Goal: Find specific page/section: Find specific page/section

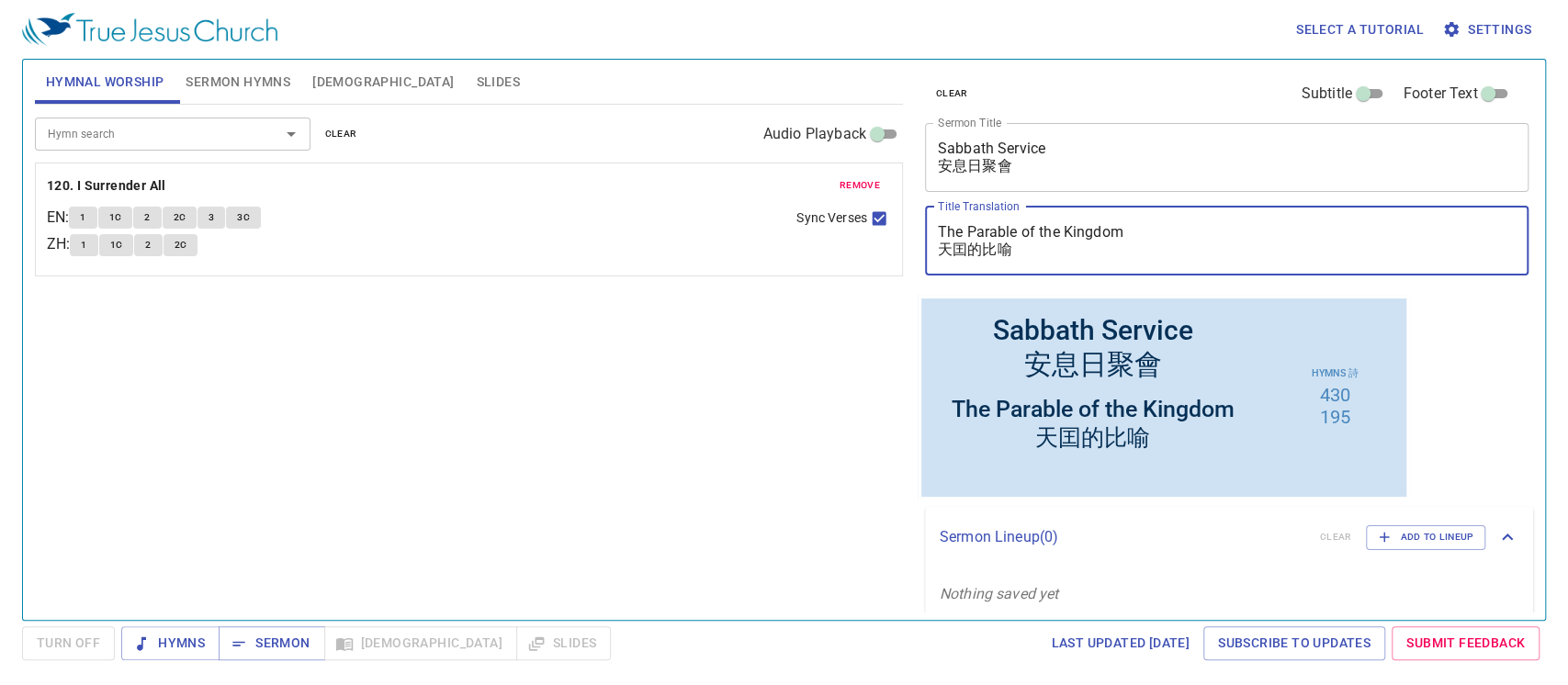
click at [1145, 233] on textarea "The Parable of the Kingdom 天囯的比喻" at bounding box center [1227, 240] width 579 height 35
drag, startPoint x: 1132, startPoint y: 236, endPoint x: 767, endPoint y: 205, distance: 366.3
click at [767, 205] on div "Hymnal Worship Sermon Hymns Bible Slides Hymn search Hymn search clear Audio Pl…" at bounding box center [784, 332] width 1513 height 560
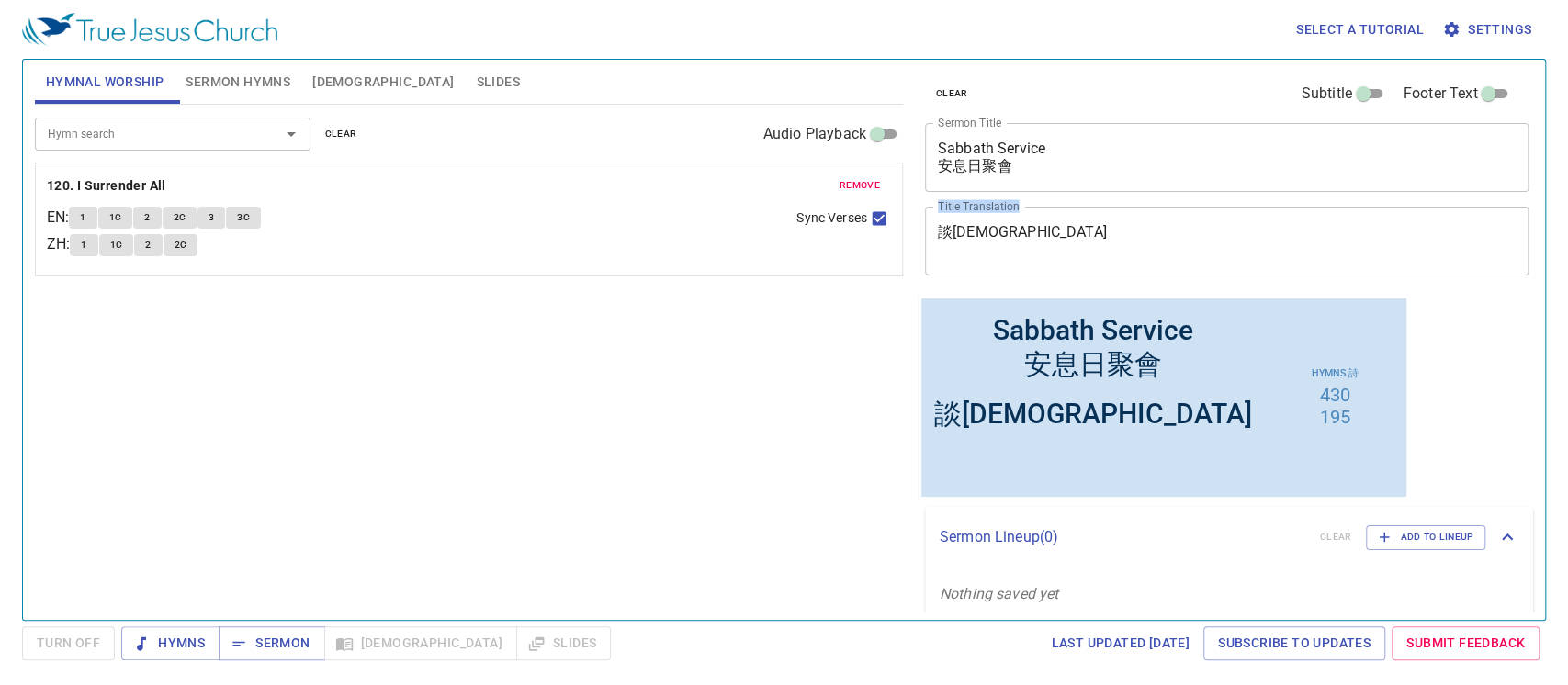
drag, startPoint x: 997, startPoint y: 221, endPoint x: 921, endPoint y: 209, distance: 76.9
click at [921, 209] on div "clear Subtitle Footer Text Sermon Title Sabbath Service 安息日聚會 x Sermon Title Ti…" at bounding box center [1225, 177] width 615 height 236
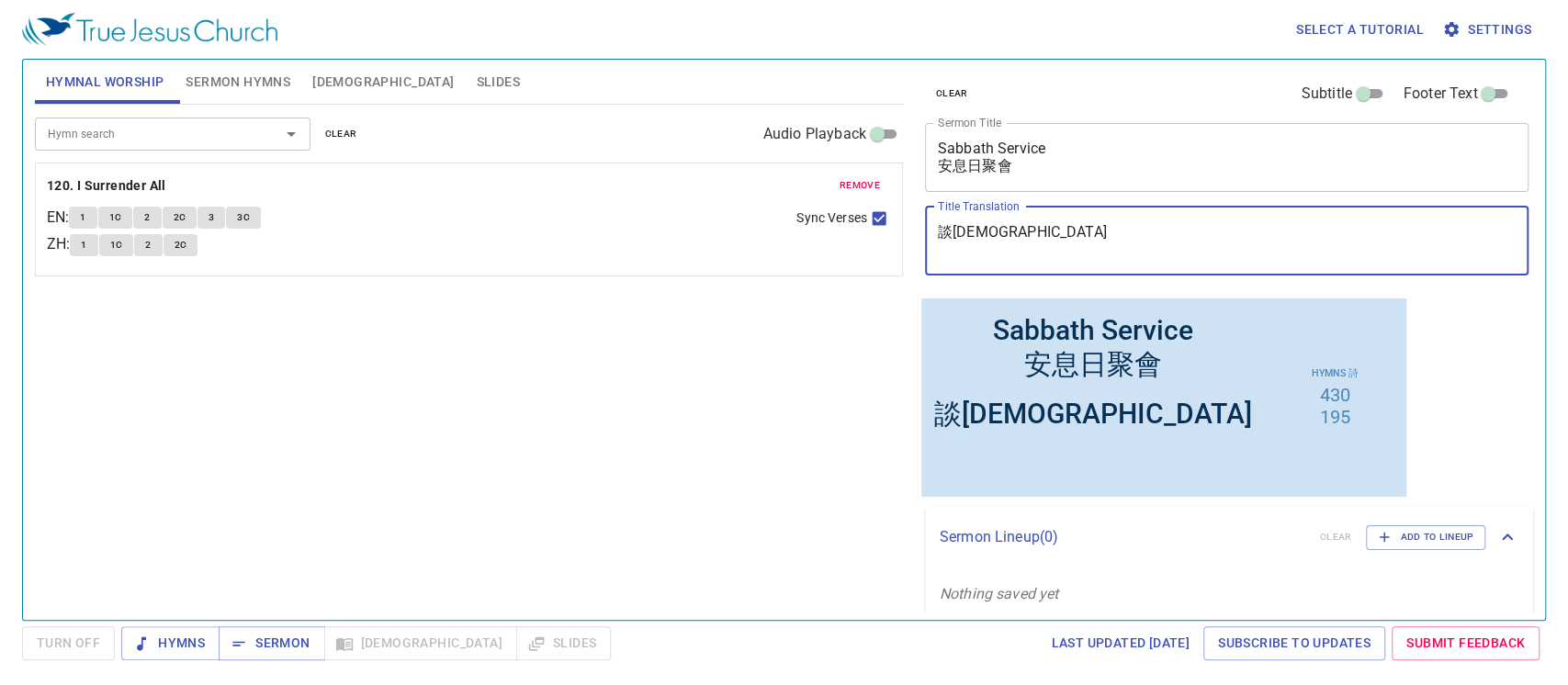
drag, startPoint x: 1002, startPoint y: 237, endPoint x: 850, endPoint y: 224, distance: 152.6
click at [850, 224] on div "Hymnal Worship Sermon Hymns Bible Slides Hymn search Hymn search clear Audio Pl…" at bounding box center [784, 332] width 1513 height 560
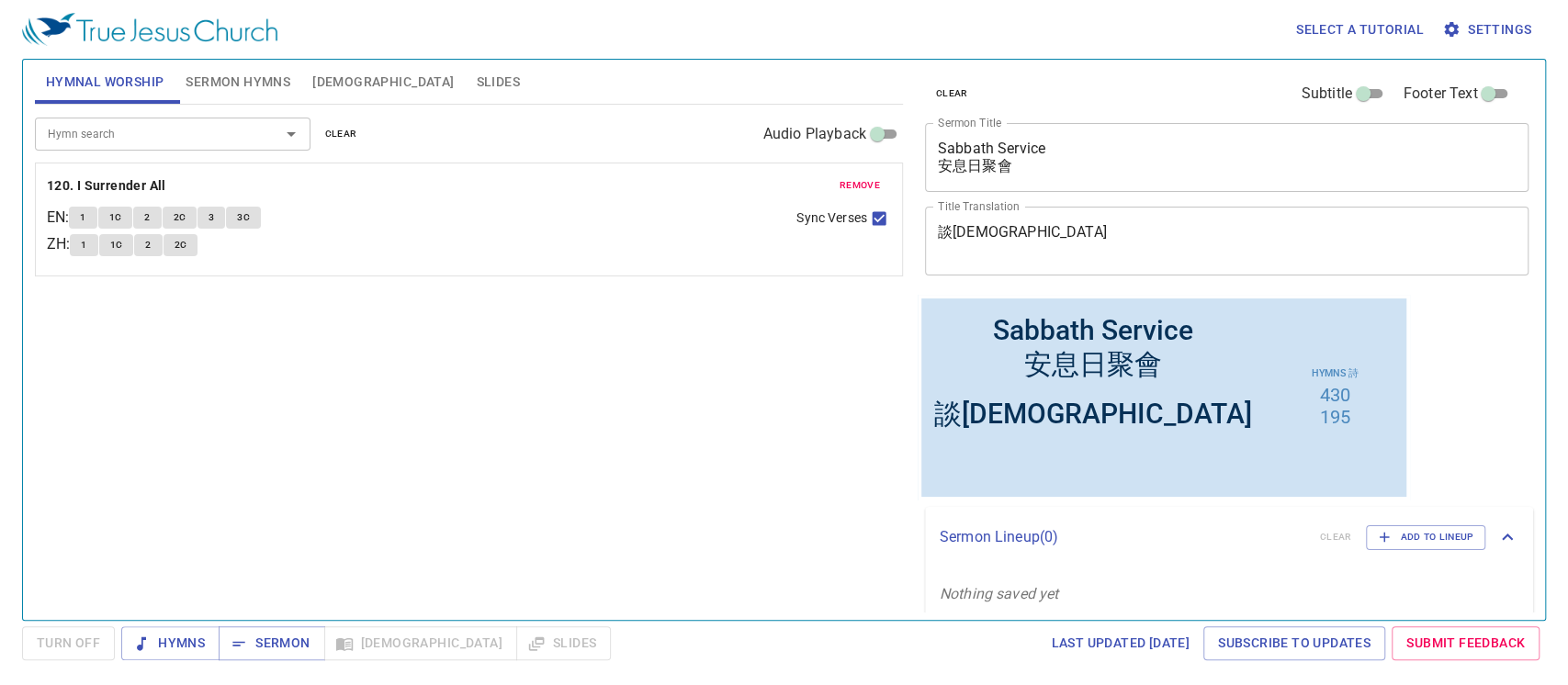
click at [972, 260] on div "談禱告 x Title Translation" at bounding box center [1227, 240] width 605 height 69
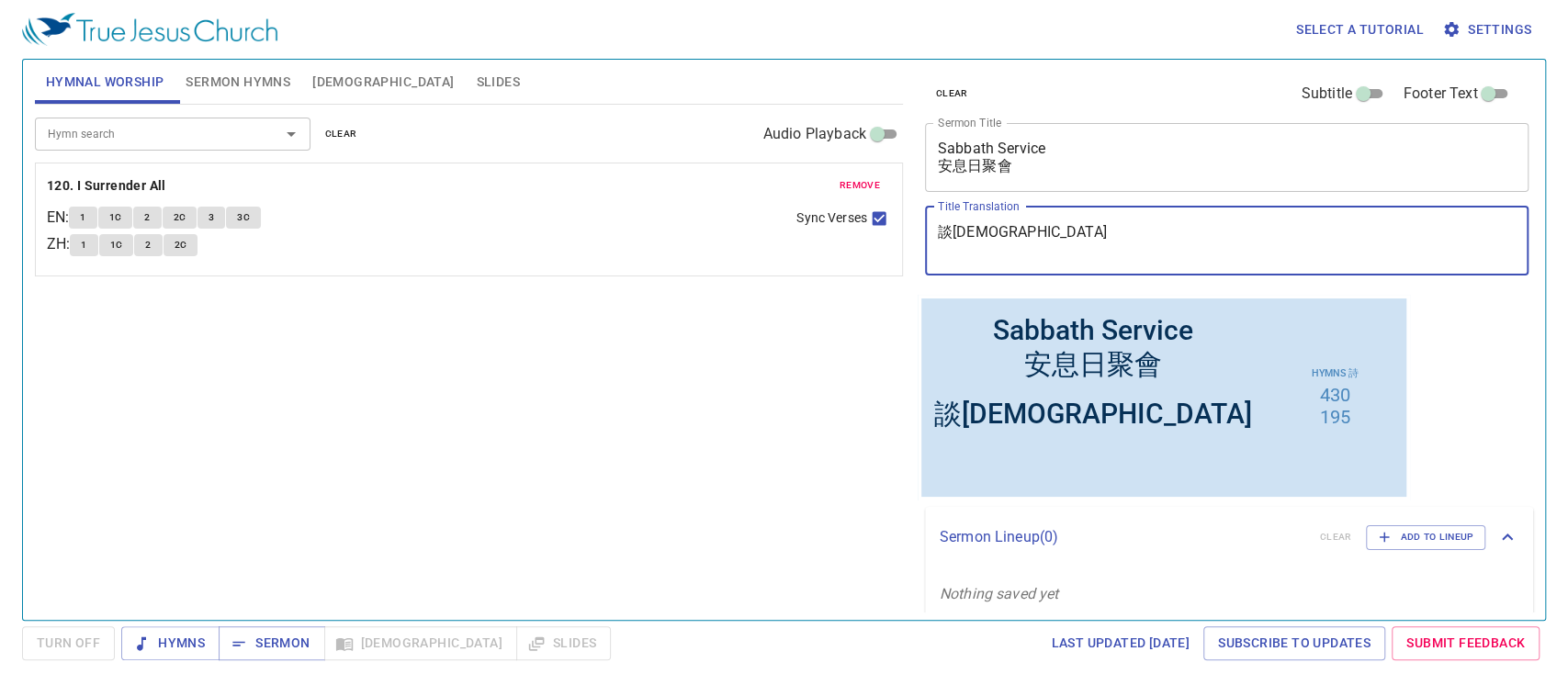
click at [972, 260] on div "談禱告 x Title Translation" at bounding box center [1227, 240] width 605 height 69
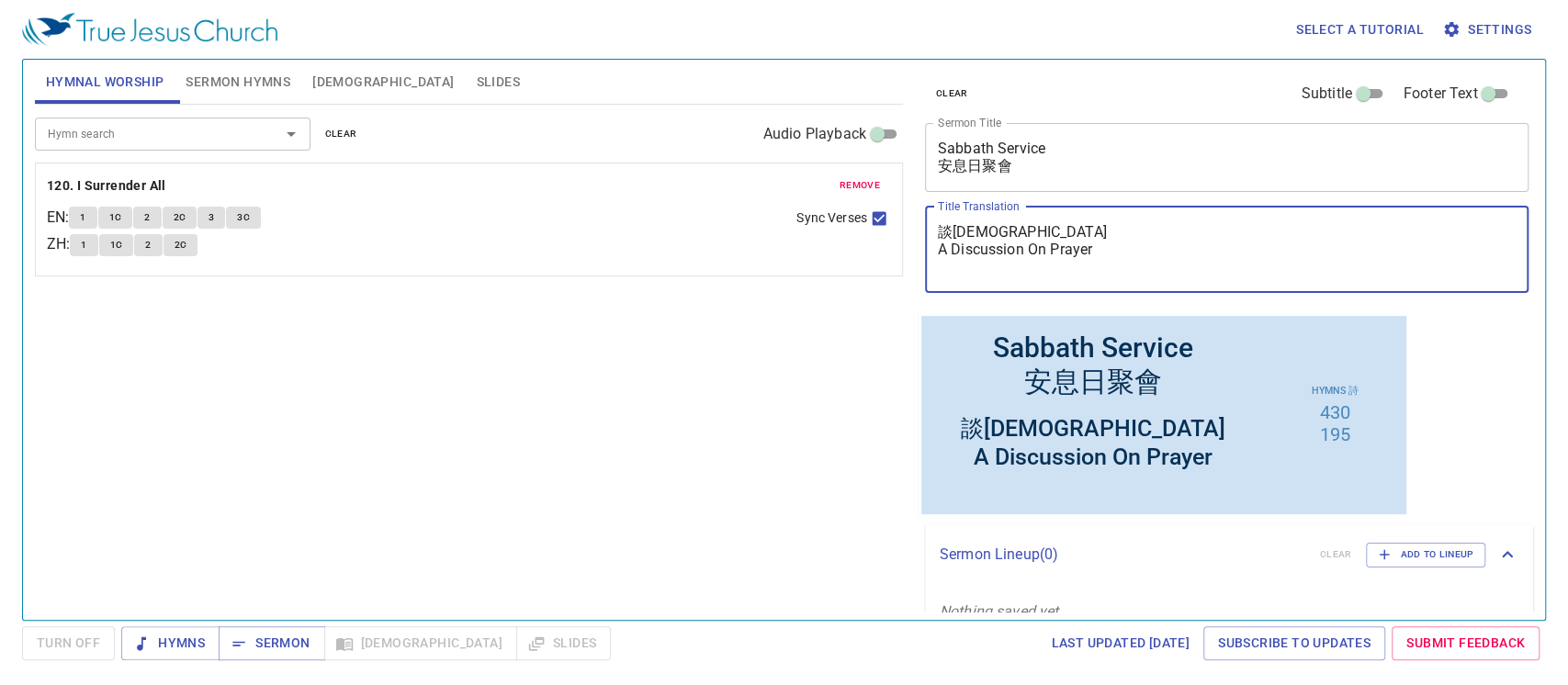
type textarea "談[DEMOGRAPHIC_DATA] A Discussion On Prayer"
click at [348, 130] on span "clear" at bounding box center [342, 133] width 32 height 16
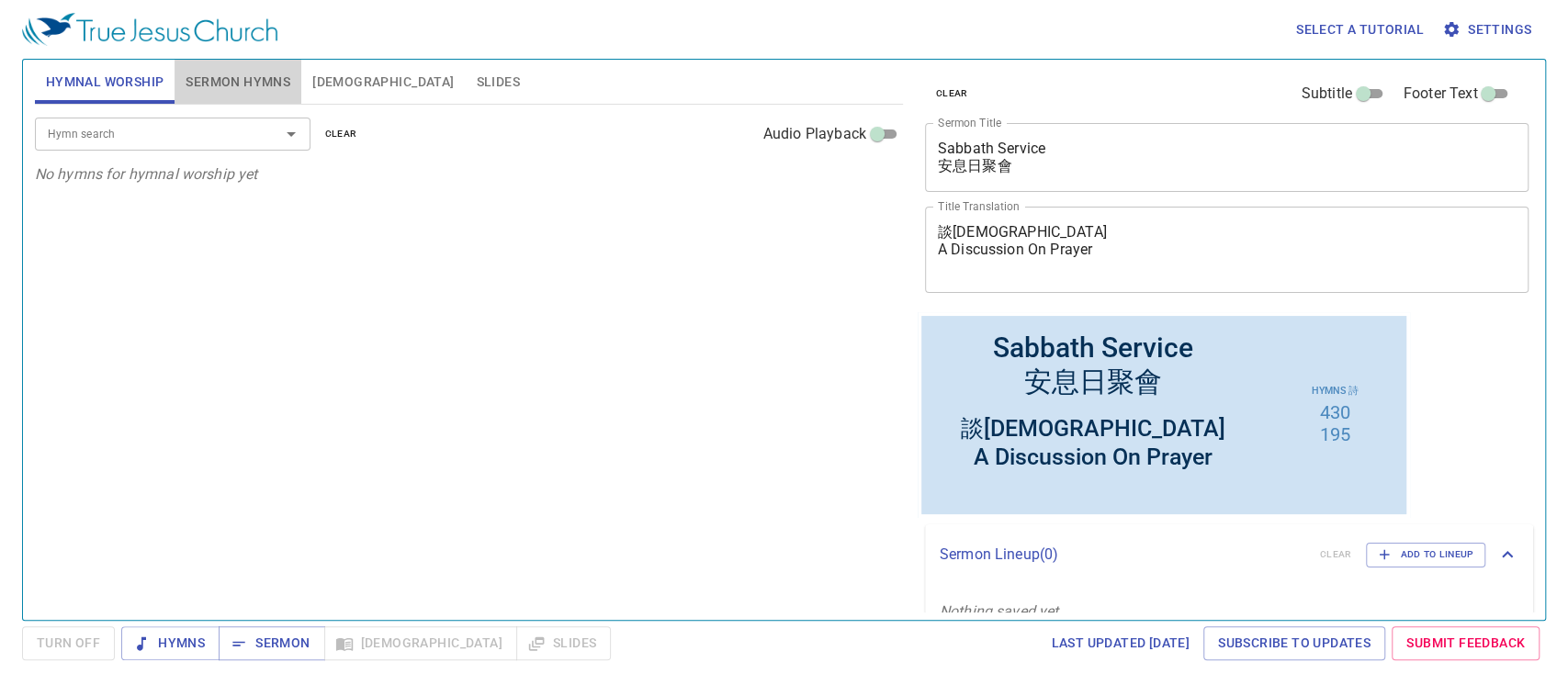
click at [249, 78] on span "Sermon Hymns" at bounding box center [238, 82] width 105 height 23
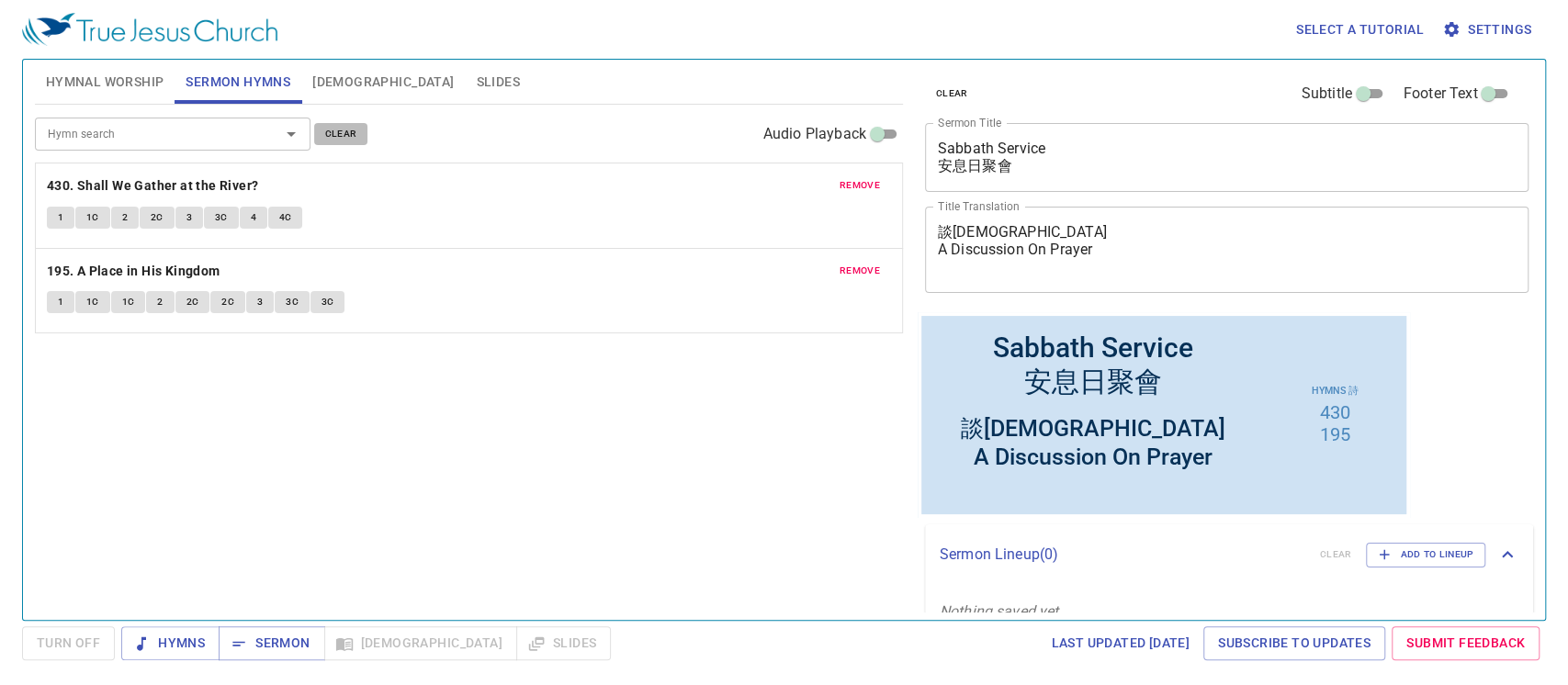
click at [353, 133] on span "clear" at bounding box center [342, 133] width 32 height 16
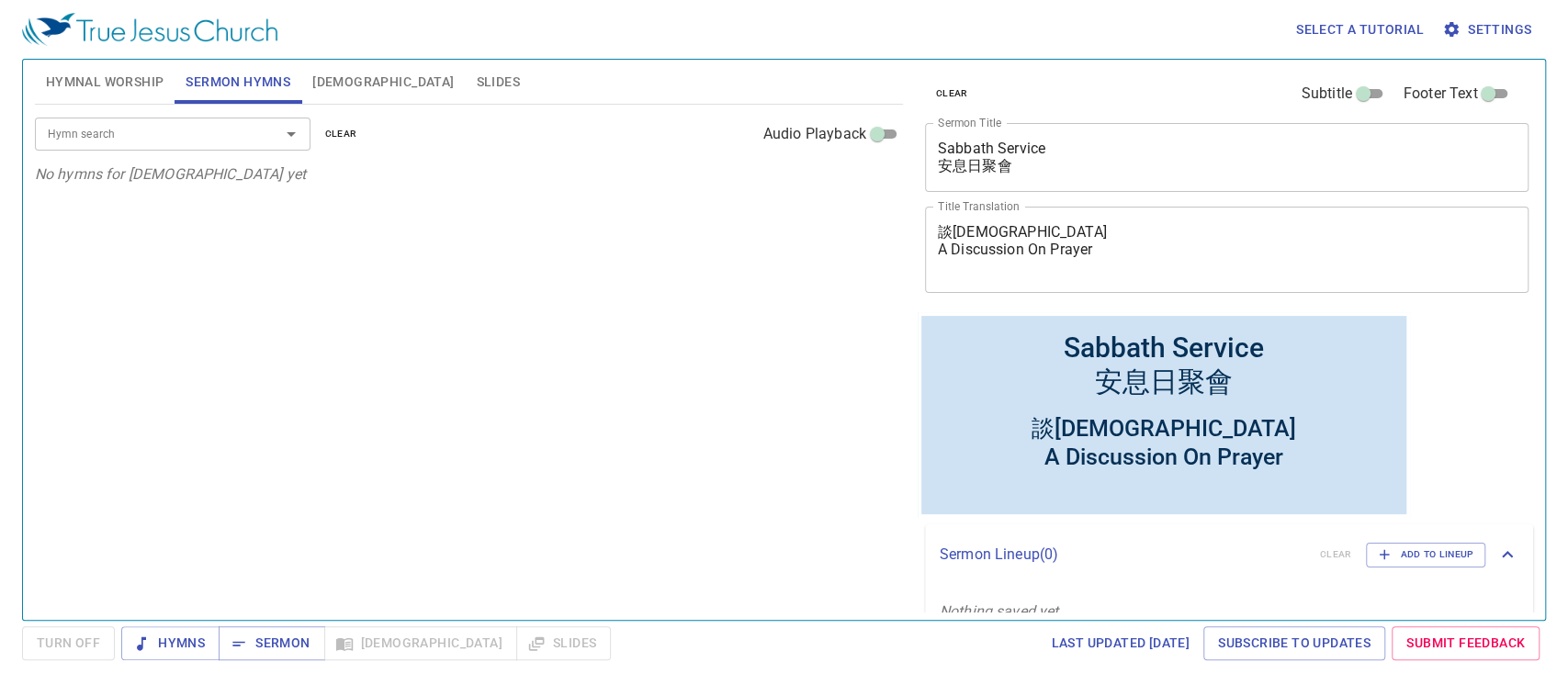
click at [183, 133] on input "Hymn search" at bounding box center [146, 133] width 210 height 21
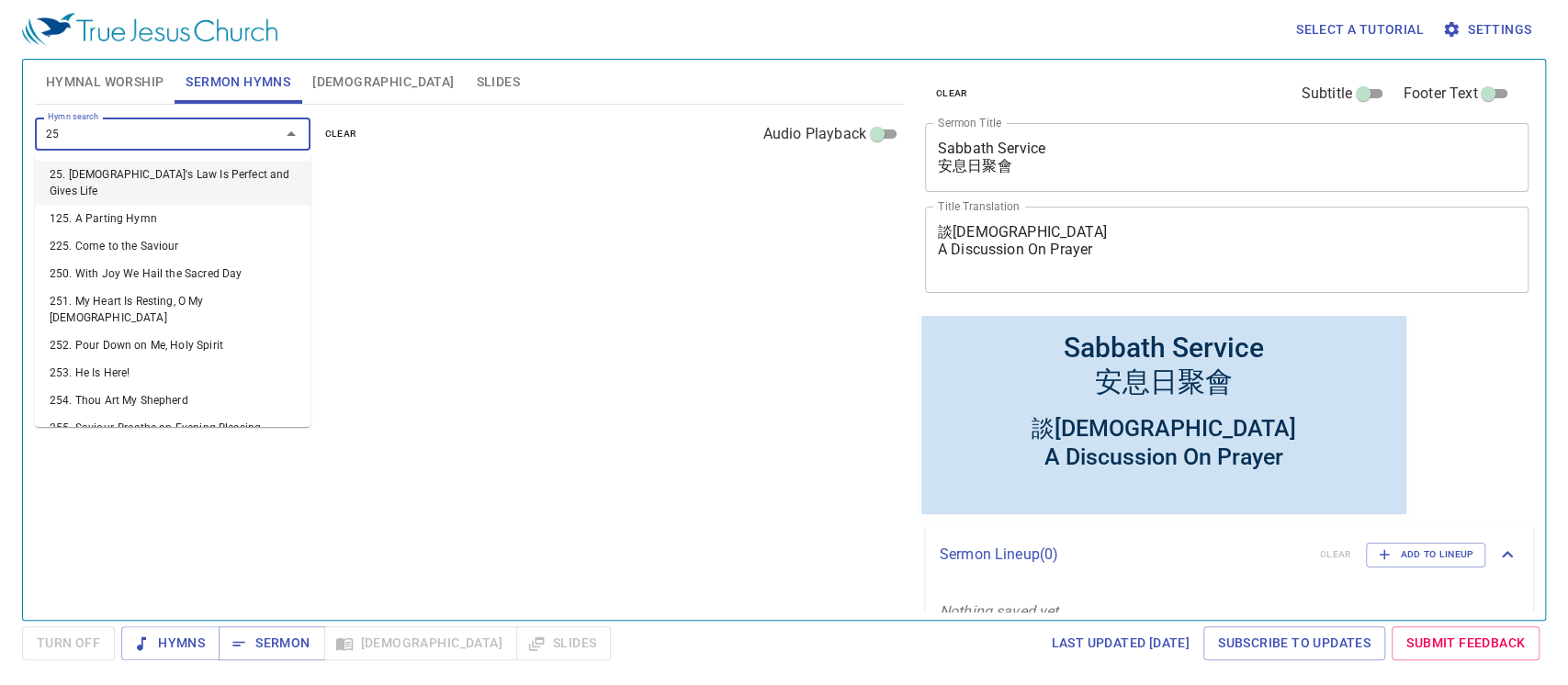
type input "257"
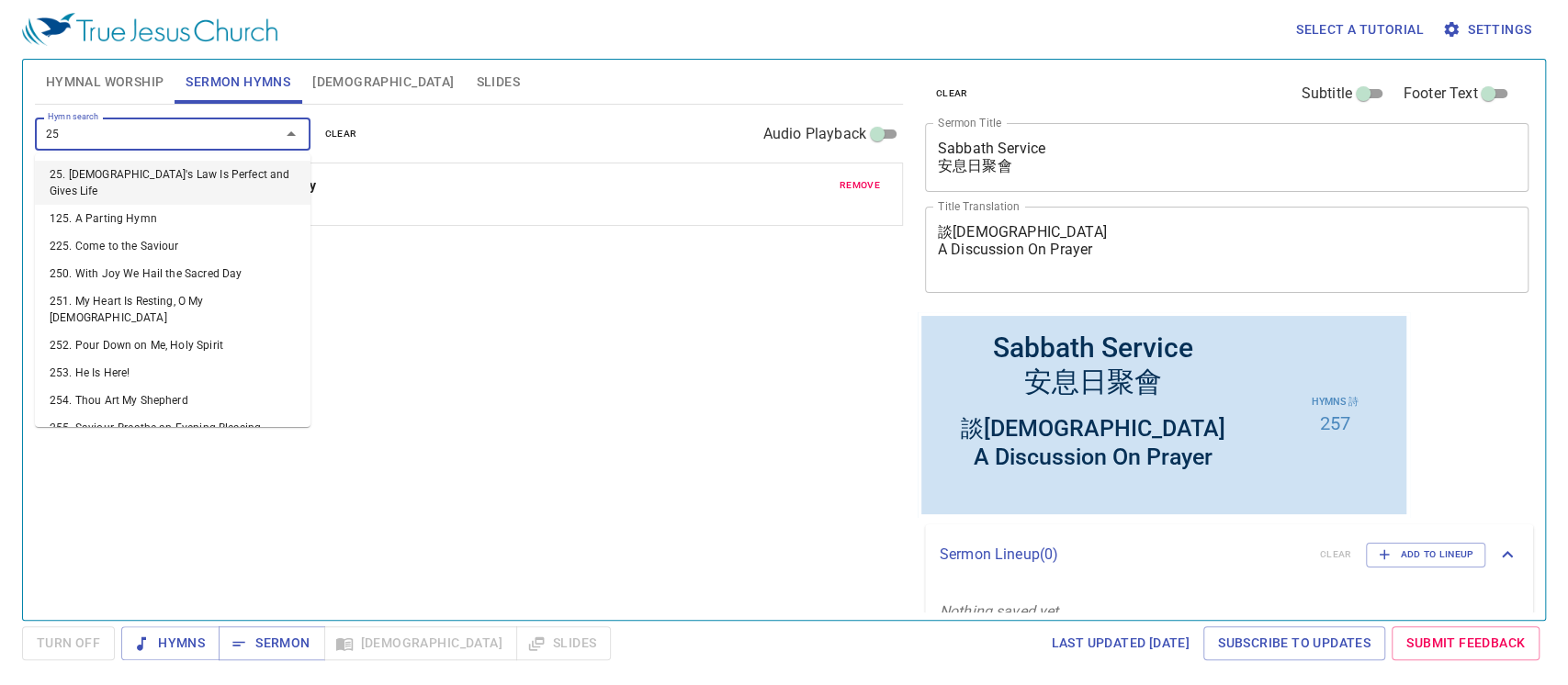
type input "259"
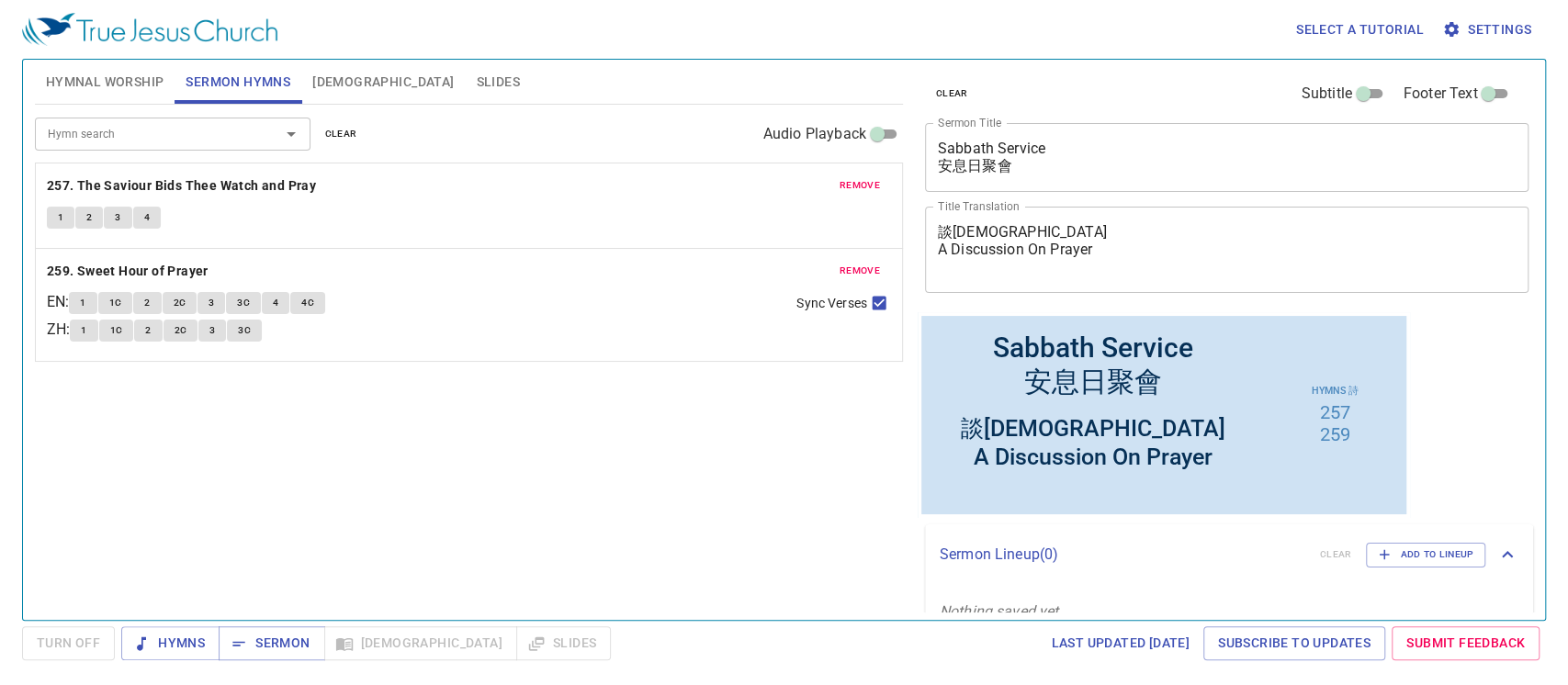
click at [1551, 278] on div "Select a tutorial Settings Hymnal Worship Sermon Hymns Bible Slides Hymn search…" at bounding box center [784, 342] width 1568 height 685
click at [264, 648] on span "Sermon" at bounding box center [272, 643] width 77 height 23
click at [470, 483] on div "Hymn search Hymn search clear Audio Playback remove 257. The Saviour Bids Thee …" at bounding box center [468, 355] width 868 height 500
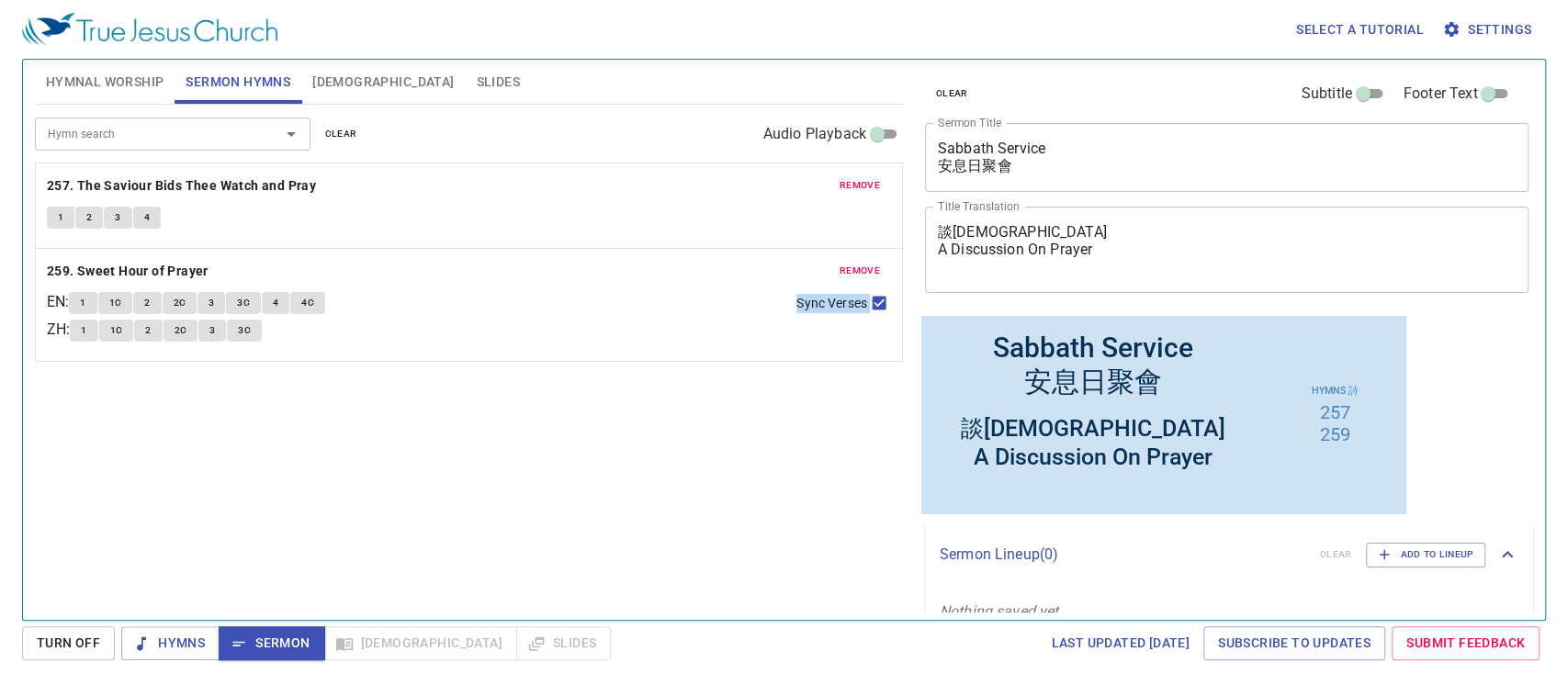
click at [470, 483] on div "Hymn search Hymn search clear Audio Playback remove 257. The Saviour Bids Thee …" at bounding box center [468, 355] width 868 height 500
click at [119, 90] on span "Hymnal Worship" at bounding box center [105, 82] width 118 height 23
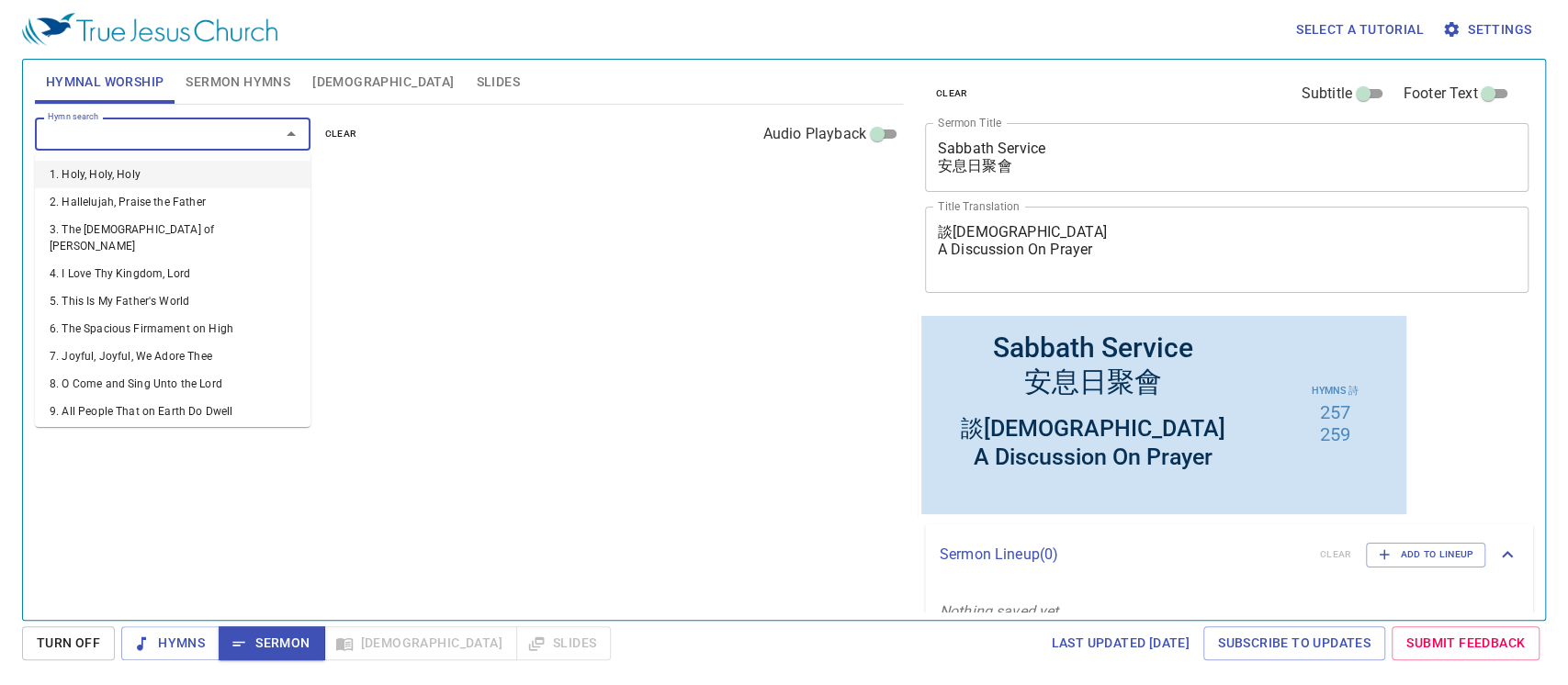
click at [140, 135] on input "Hymn search" at bounding box center [146, 133] width 210 height 21
type input "501"
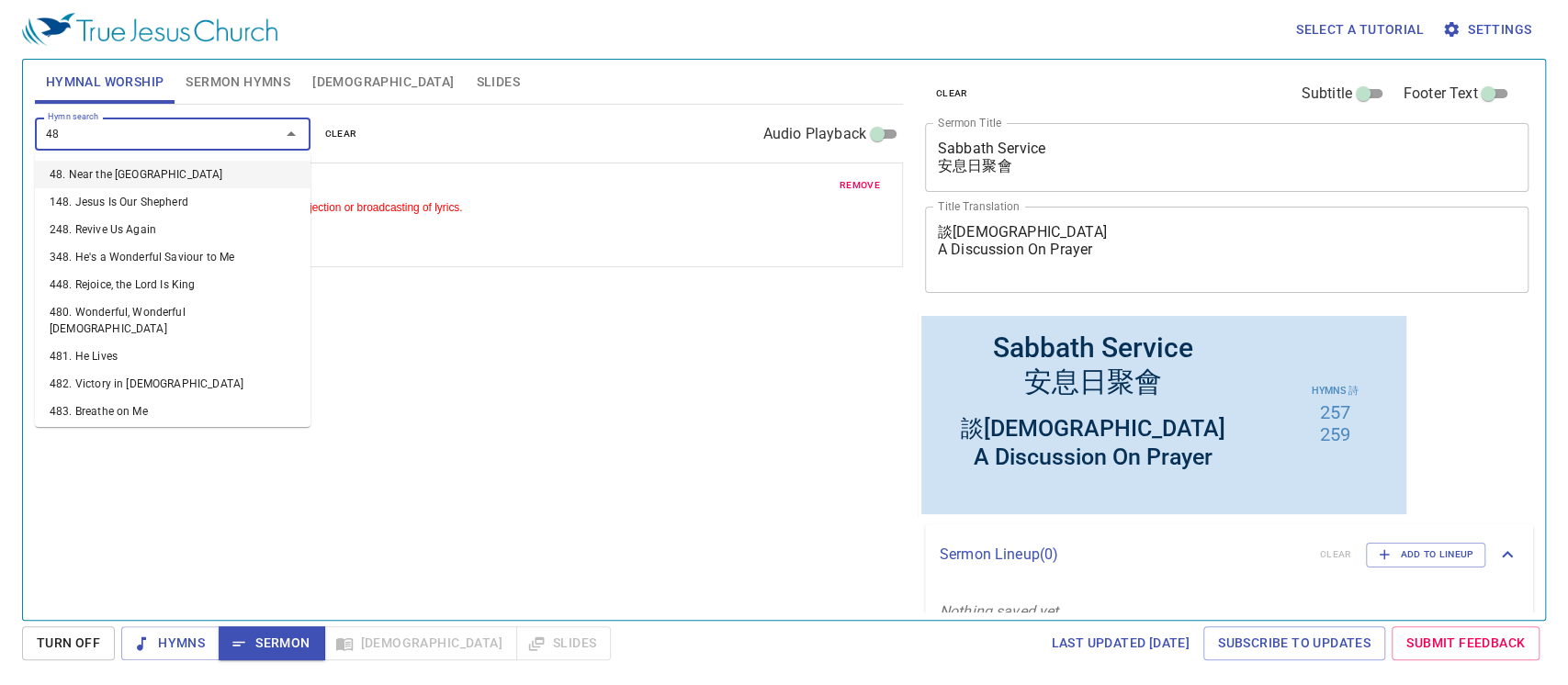
type input "484"
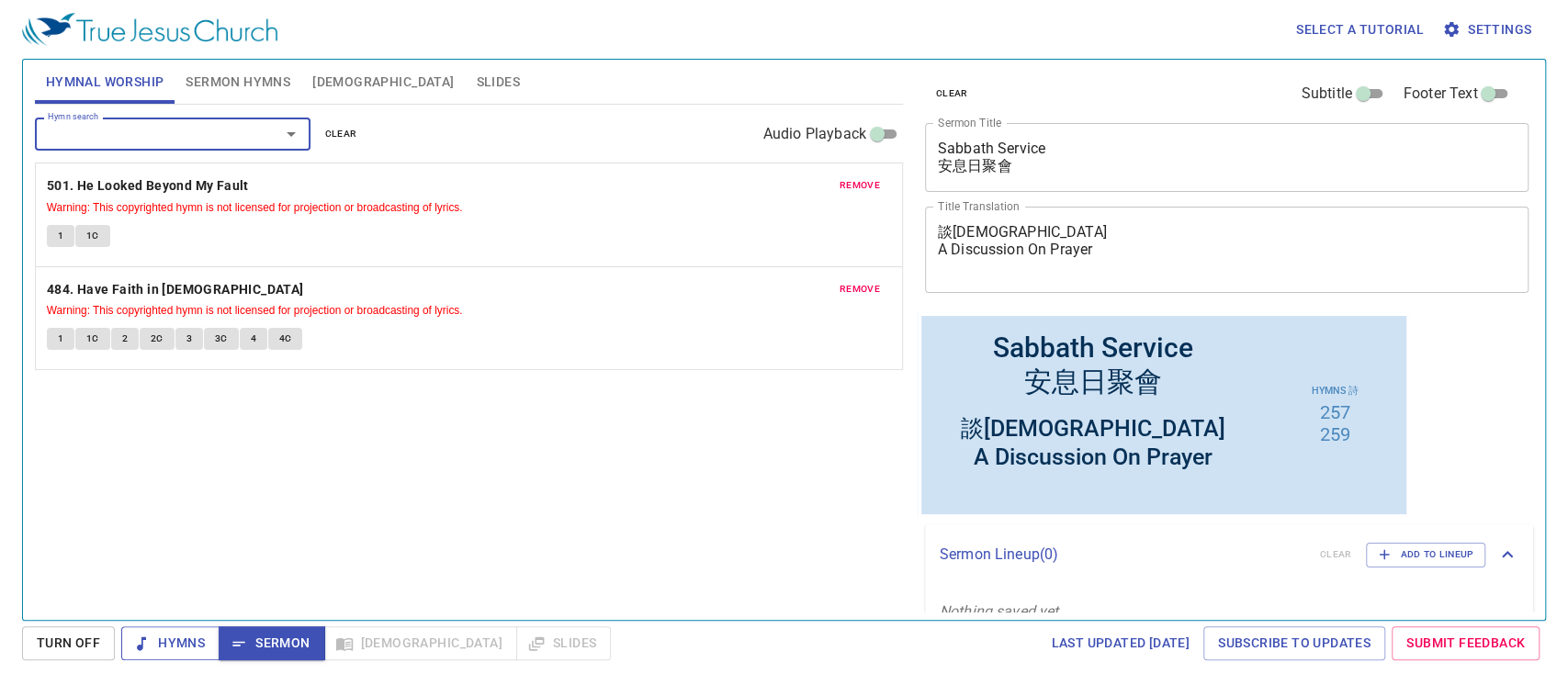
click at [180, 640] on span "Hymns" at bounding box center [170, 643] width 69 height 23
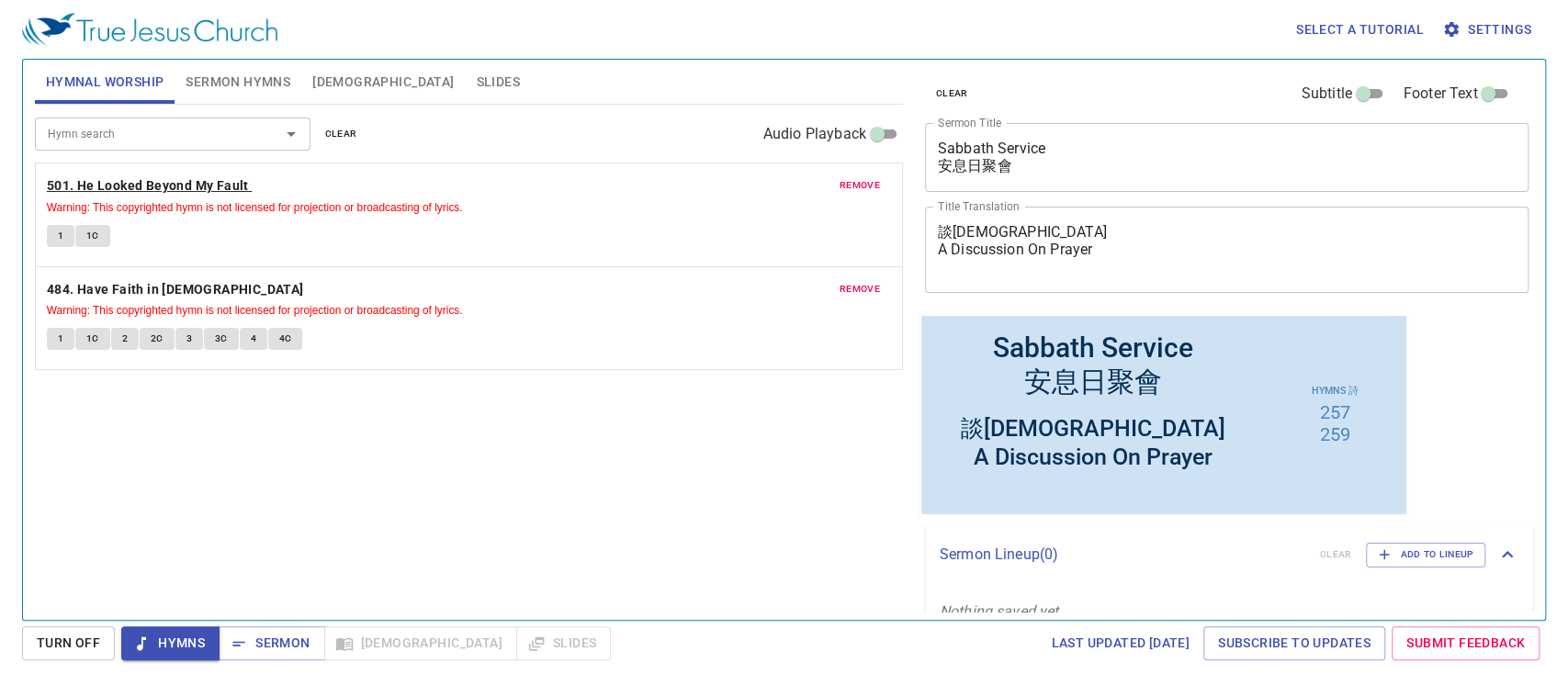
click at [145, 195] on b "501. He Looked Beyond My Fault" at bounding box center [149, 185] width 203 height 23
click at [58, 237] on span "1" at bounding box center [61, 236] width 6 height 16
click at [92, 237] on span "1C" at bounding box center [93, 236] width 13 height 16
click at [79, 237] on button "1C" at bounding box center [93, 236] width 35 height 22
click at [96, 280] on b "484. Have Faith in [DEMOGRAPHIC_DATA]" at bounding box center [176, 290] width 257 height 23
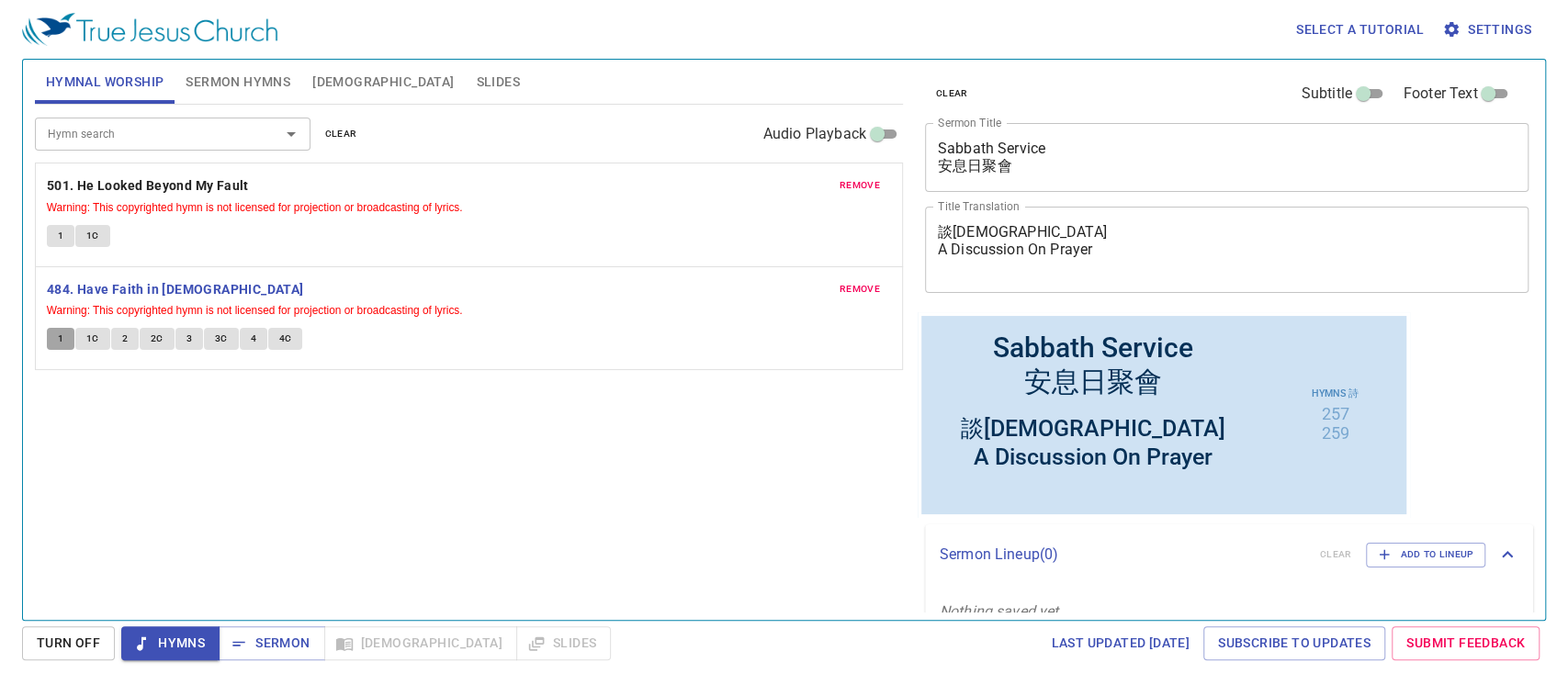
click at [58, 339] on span "1" at bounding box center [61, 338] width 6 height 16
click at [93, 336] on span "1C" at bounding box center [93, 338] width 13 height 16
click at [125, 348] on button "2" at bounding box center [124, 339] width 27 height 22
click at [156, 342] on span "2C" at bounding box center [157, 338] width 13 height 16
click at [190, 344] on span "3" at bounding box center [189, 338] width 6 height 16
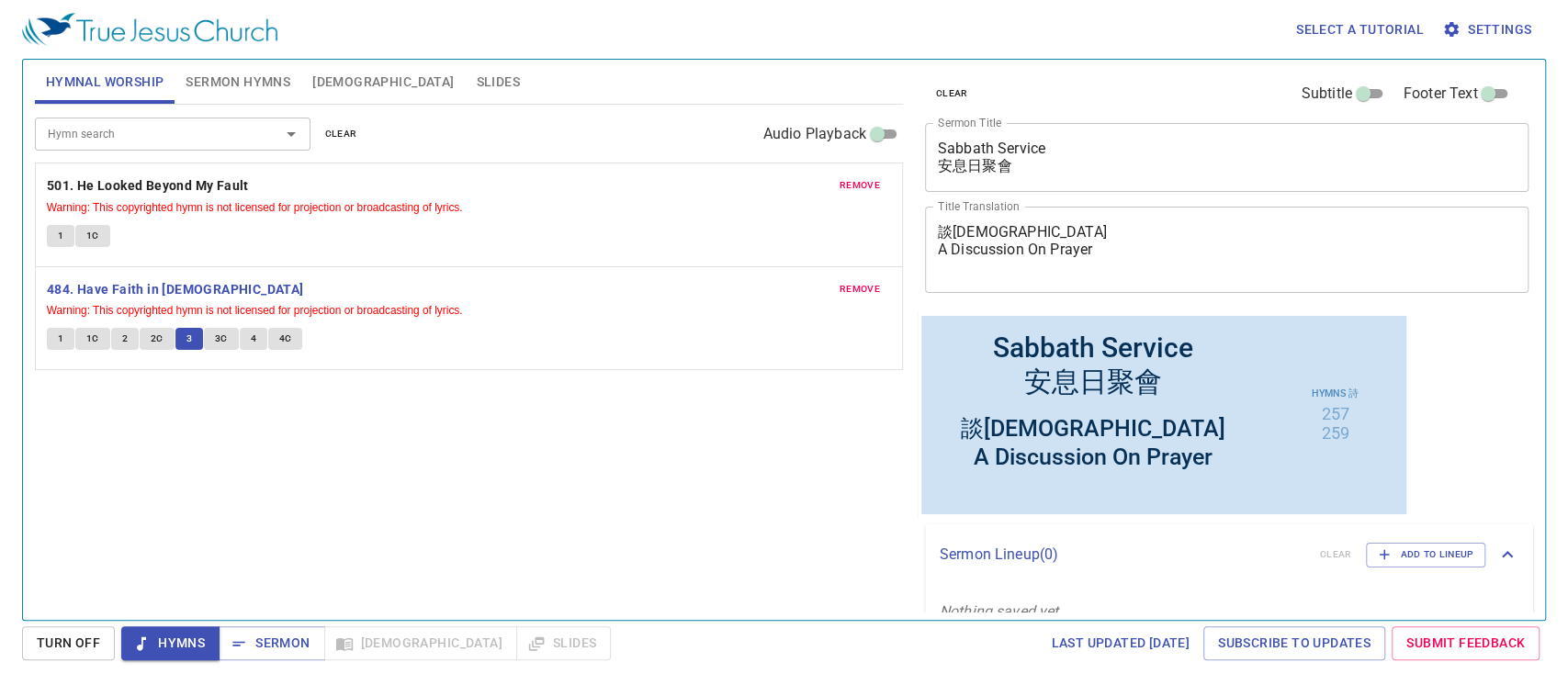
click at [220, 331] on span "3C" at bounding box center [221, 338] width 13 height 16
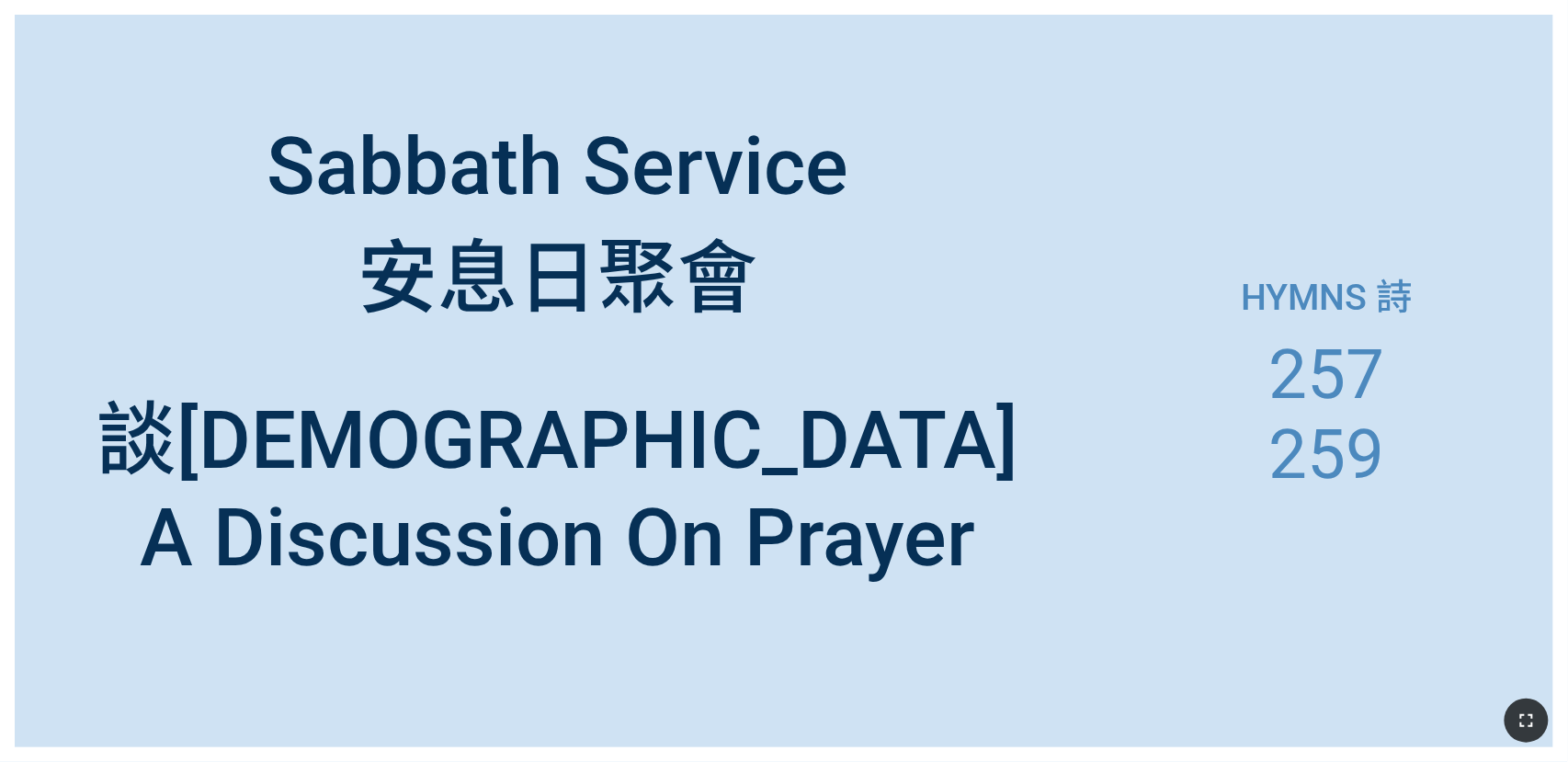
click at [989, 716] on button "button" at bounding box center [1526, 720] width 45 height 44
click at [745, 66] on div "Sabbath Service 安息日聚會" at bounding box center [558, 198] width 1086 height 293
click at [807, 180] on div "Sabbath Service 安息日聚會" at bounding box center [558, 223] width 581 height 209
click at [989, 721] on icon "button" at bounding box center [1527, 719] width 22 height 22
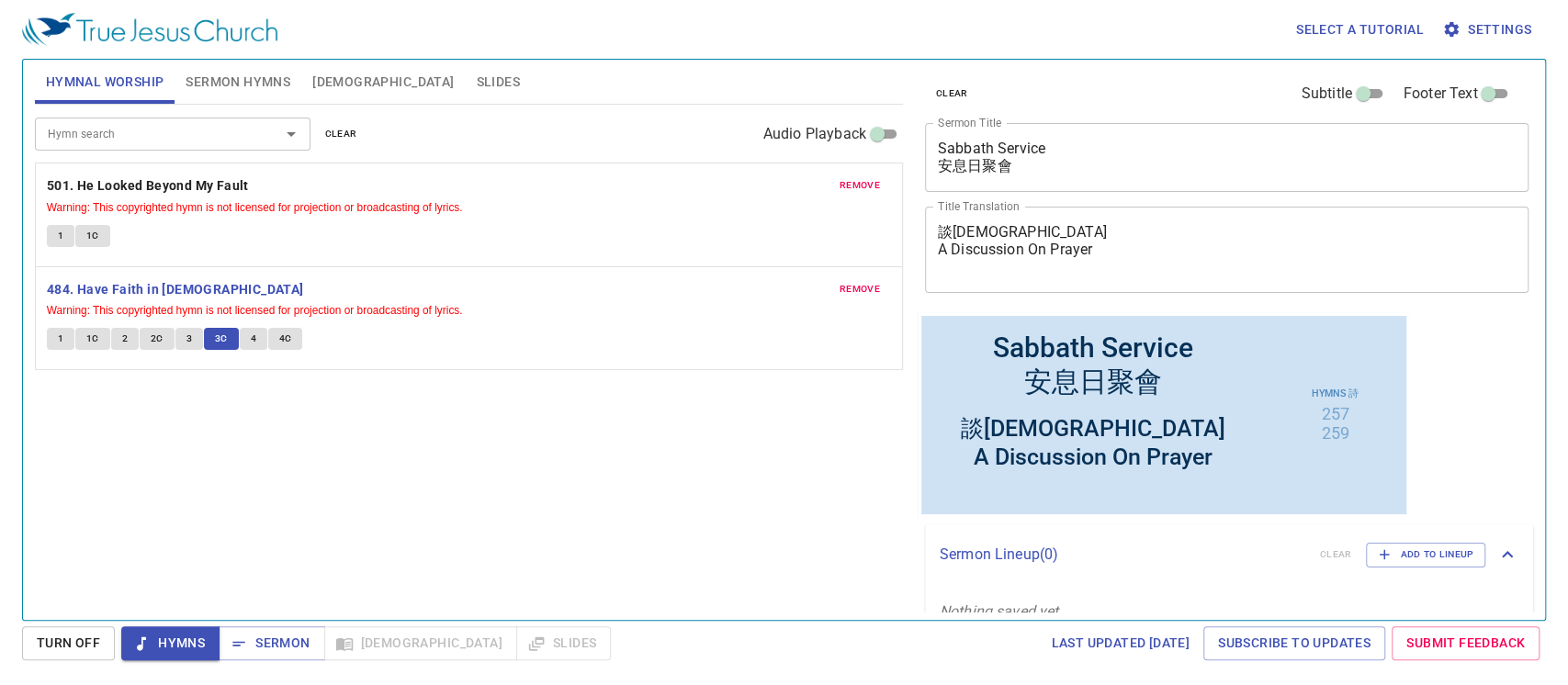
click at [251, 336] on span "4" at bounding box center [254, 338] width 6 height 16
click at [287, 342] on span "4C" at bounding box center [286, 338] width 13 height 16
click at [308, 657] on button "Sermon" at bounding box center [272, 643] width 106 height 34
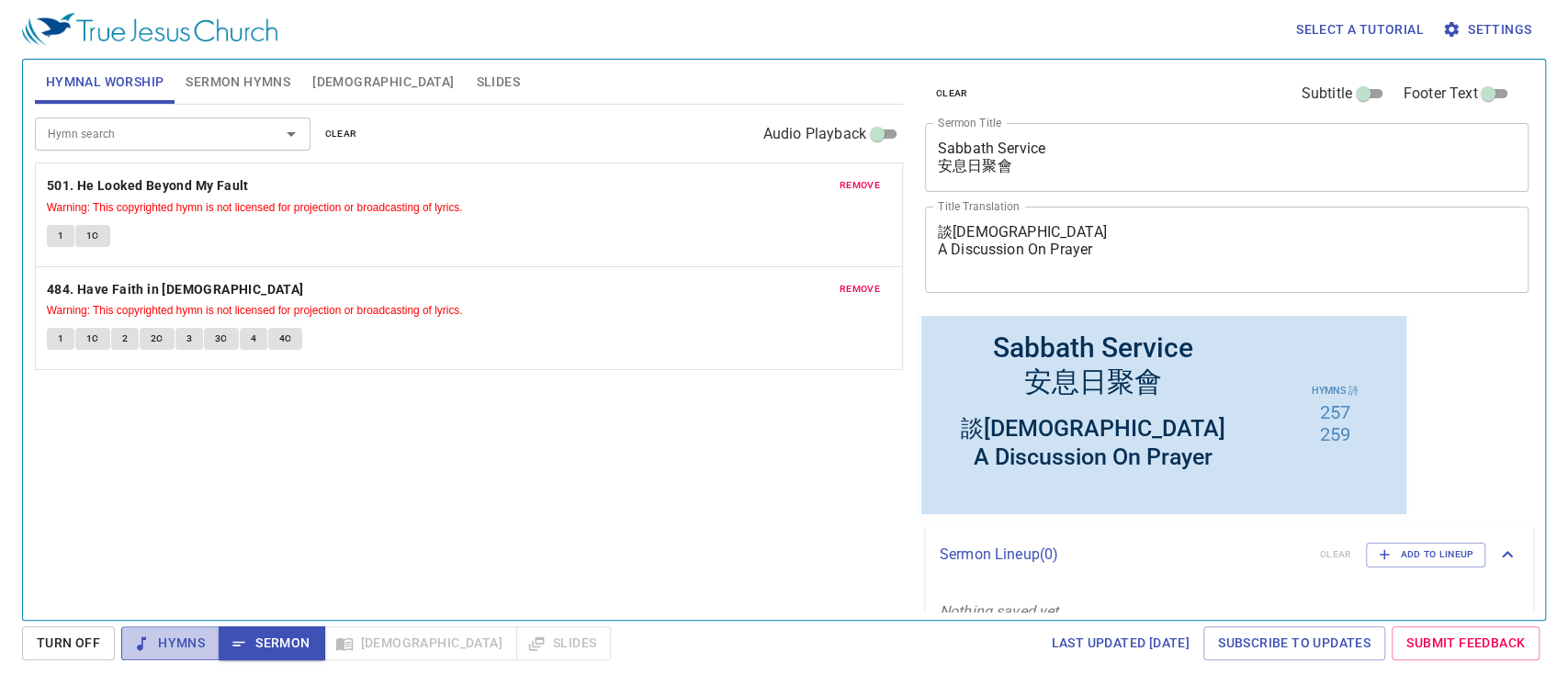
click at [178, 641] on span "Hymns" at bounding box center [170, 643] width 69 height 23
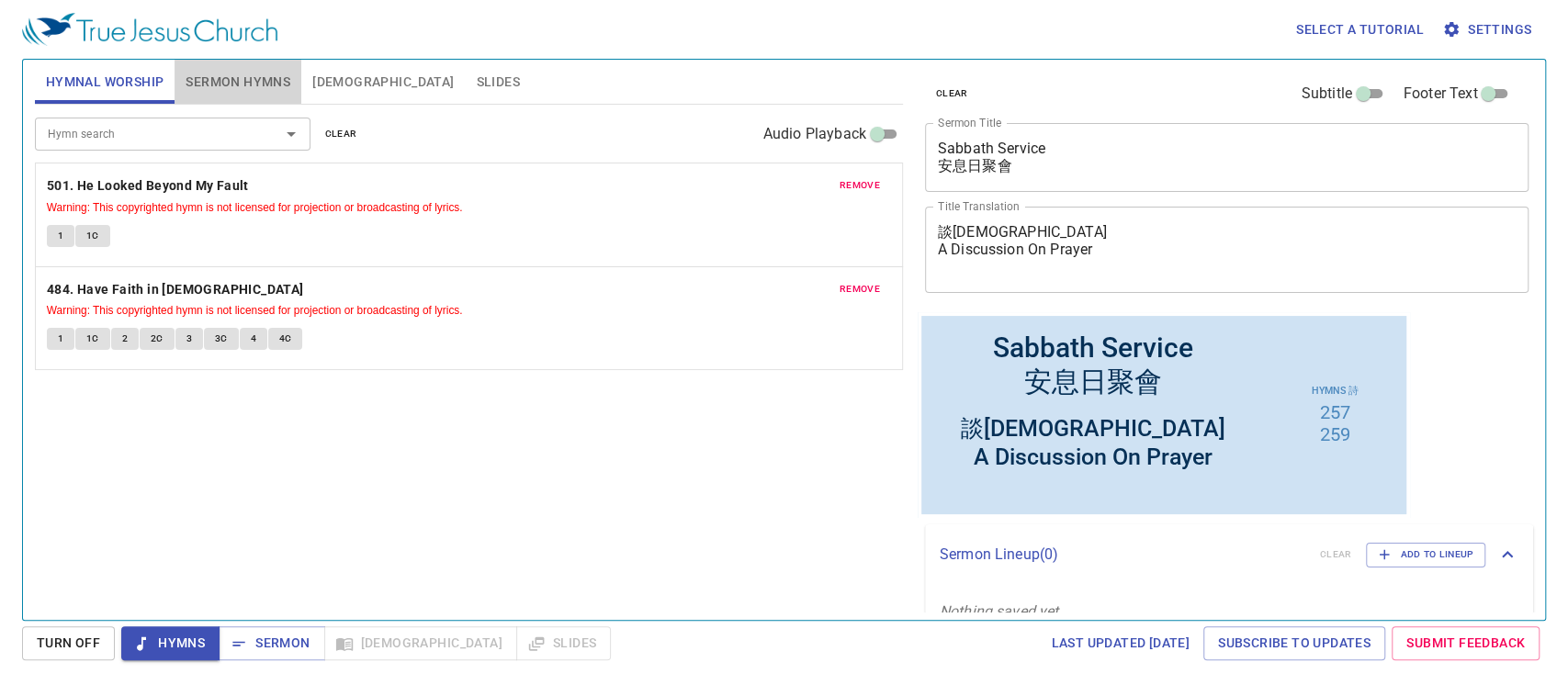
click at [226, 92] on span "Sermon Hymns" at bounding box center [238, 82] width 105 height 23
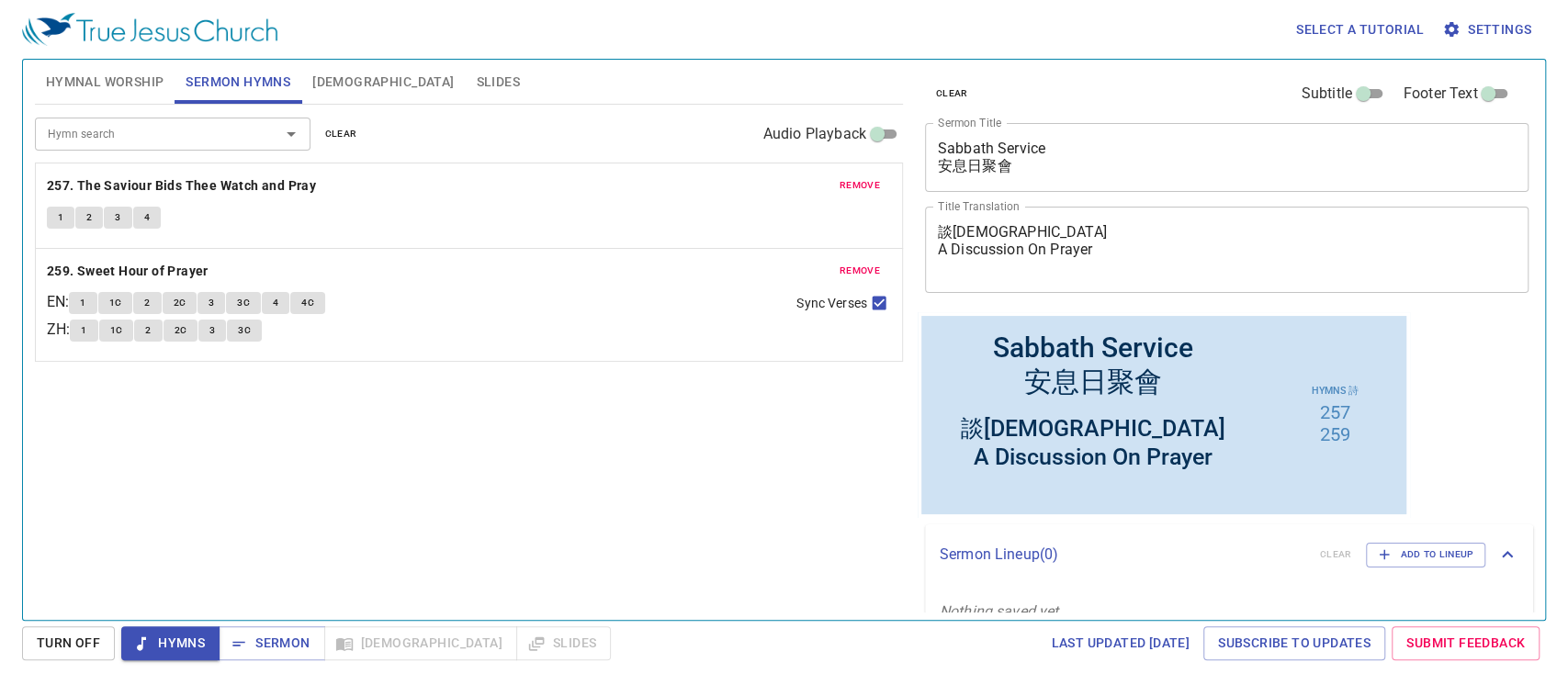
click at [66, 212] on button "1" at bounding box center [61, 217] width 27 height 22
click at [88, 221] on span "2" at bounding box center [89, 217] width 6 height 16
click at [125, 220] on button "3" at bounding box center [117, 217] width 27 height 22
click at [144, 220] on span "4" at bounding box center [147, 217] width 6 height 16
click at [265, 641] on span "Sermon" at bounding box center [272, 643] width 77 height 23
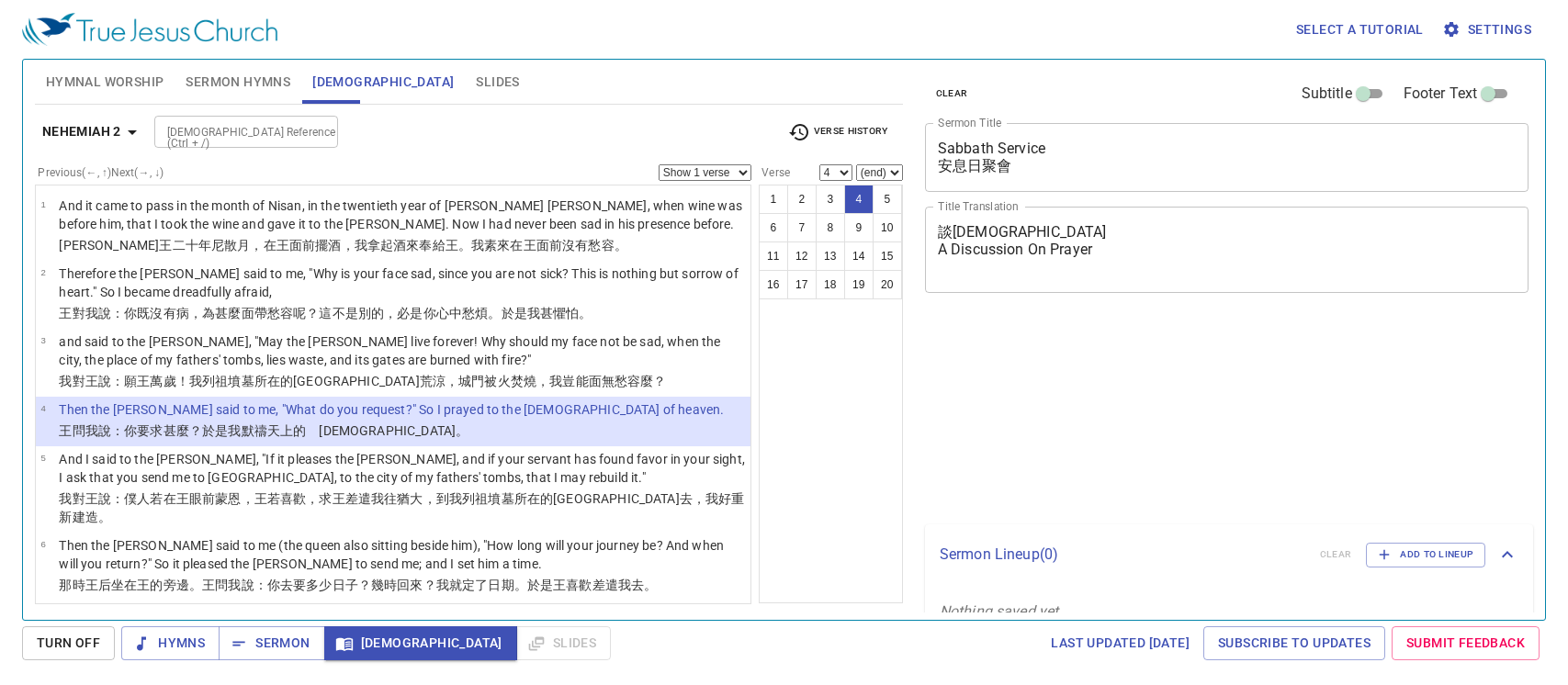
select select "4"
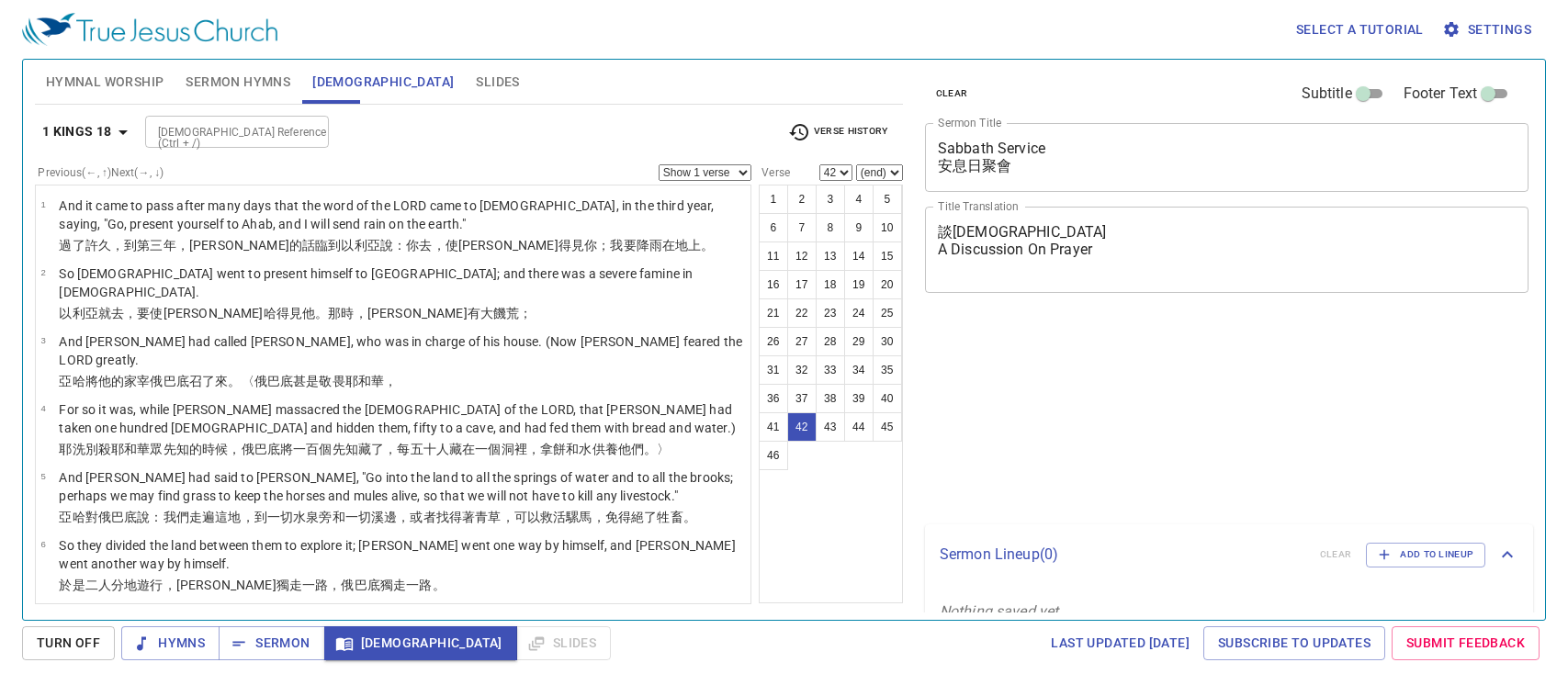
select select "42"
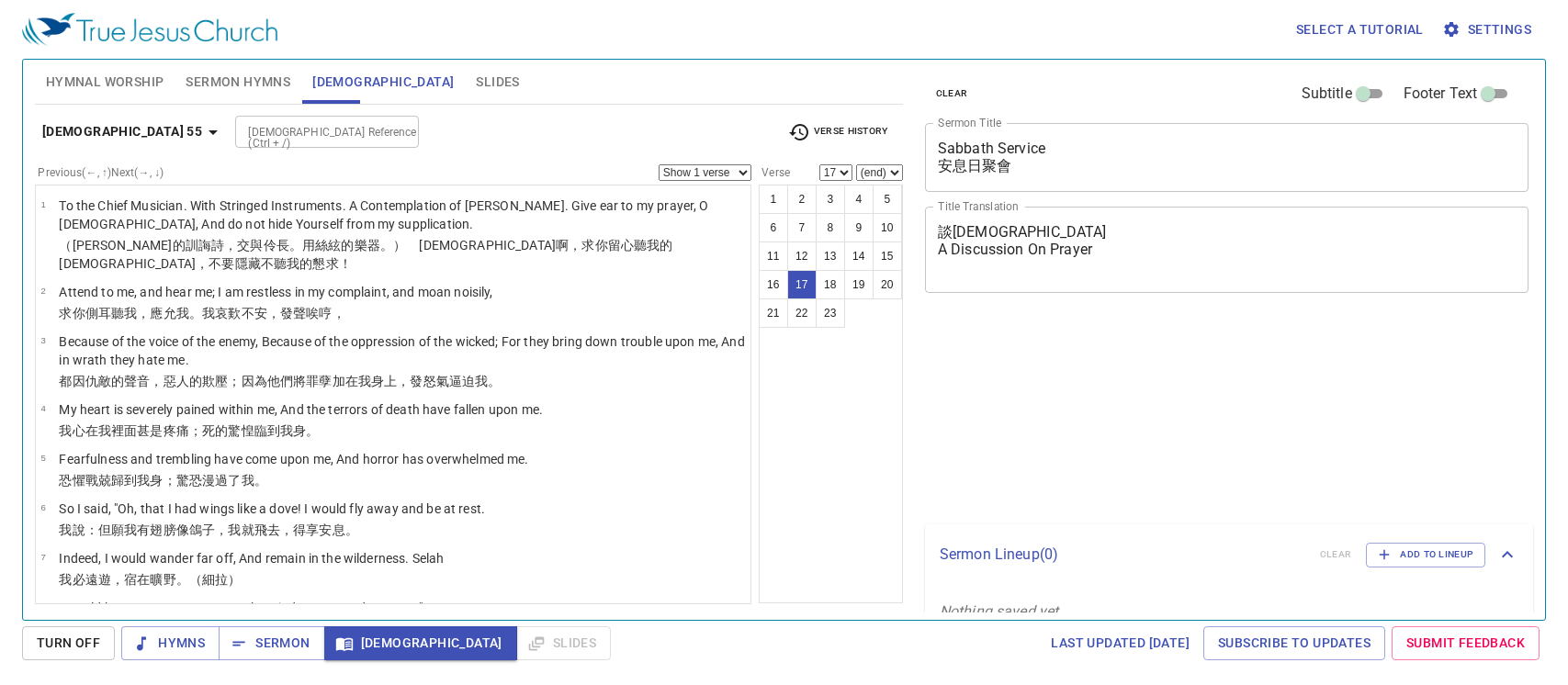
select select "17"
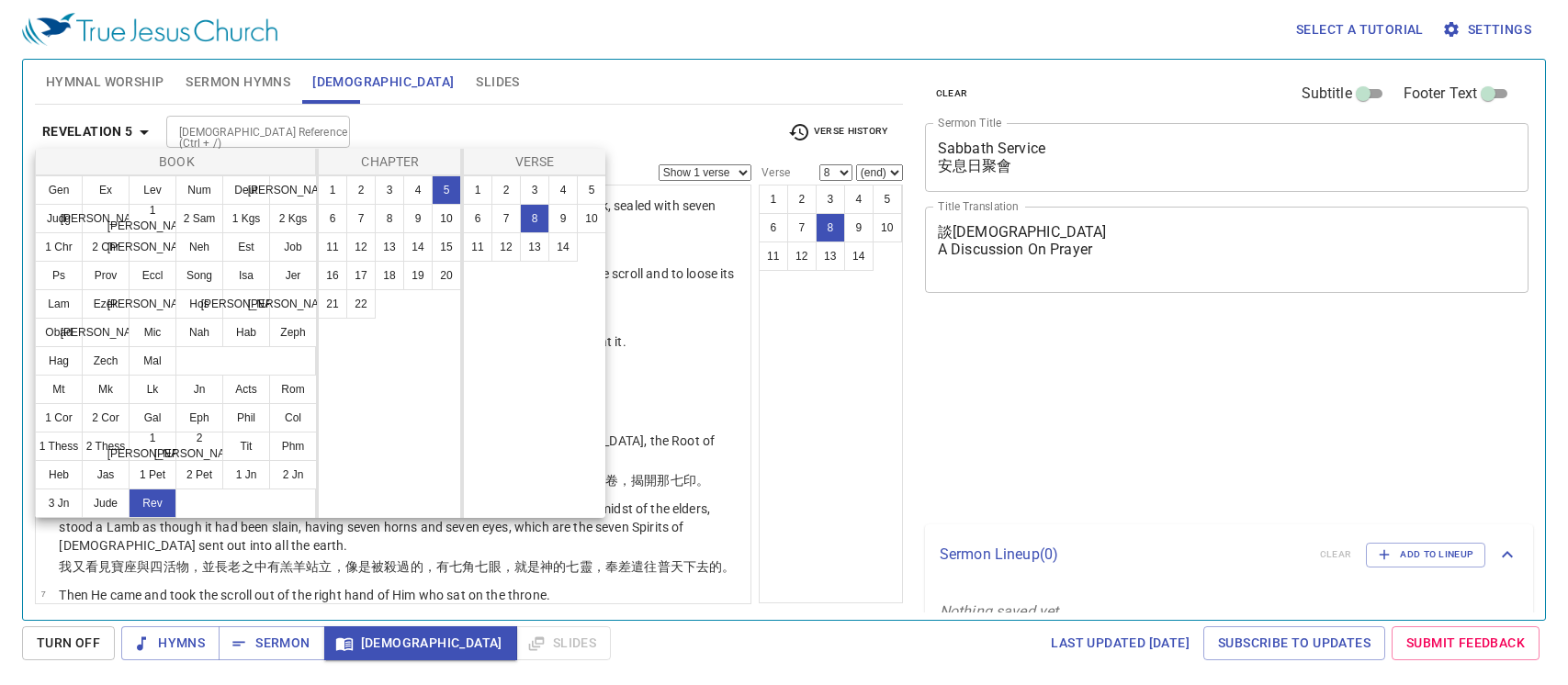
select select "8"
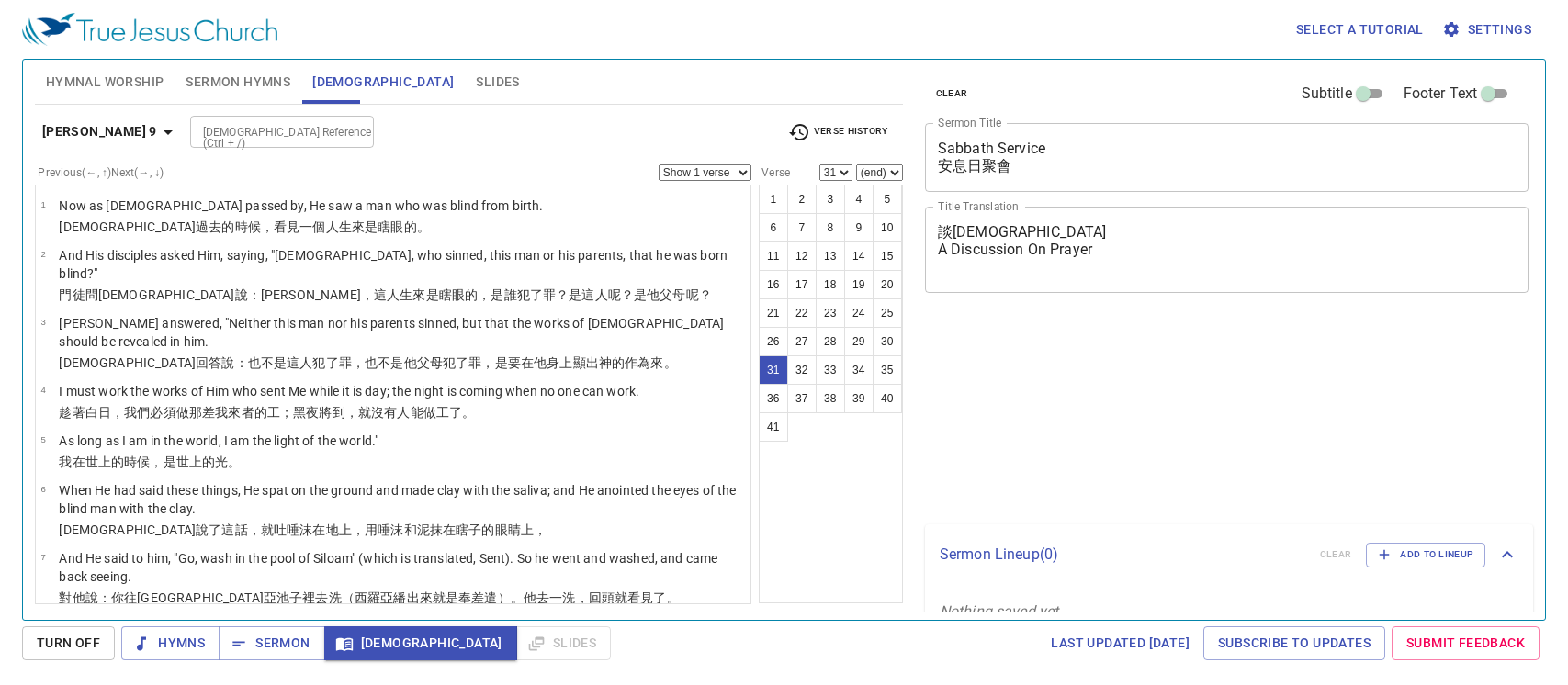
select select "31"
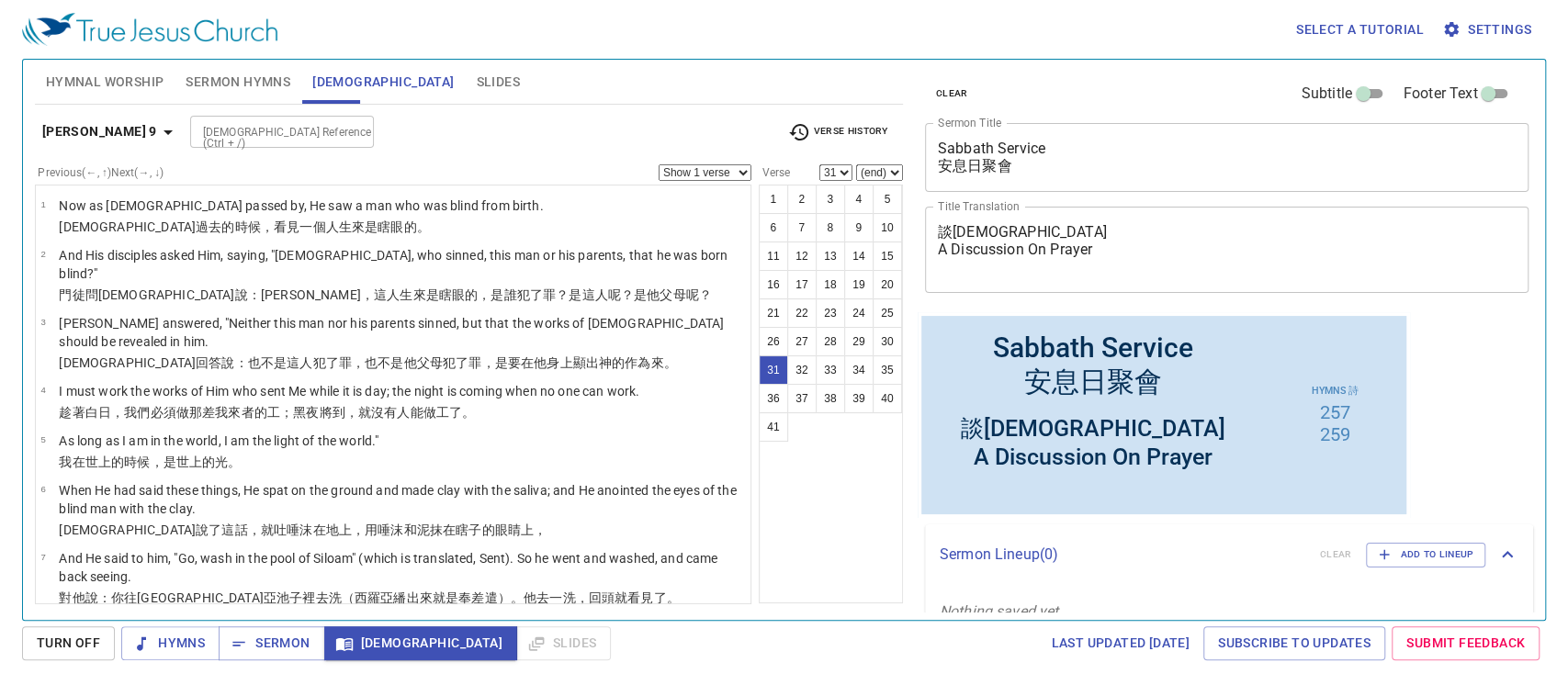
scroll to position [1605, 0]
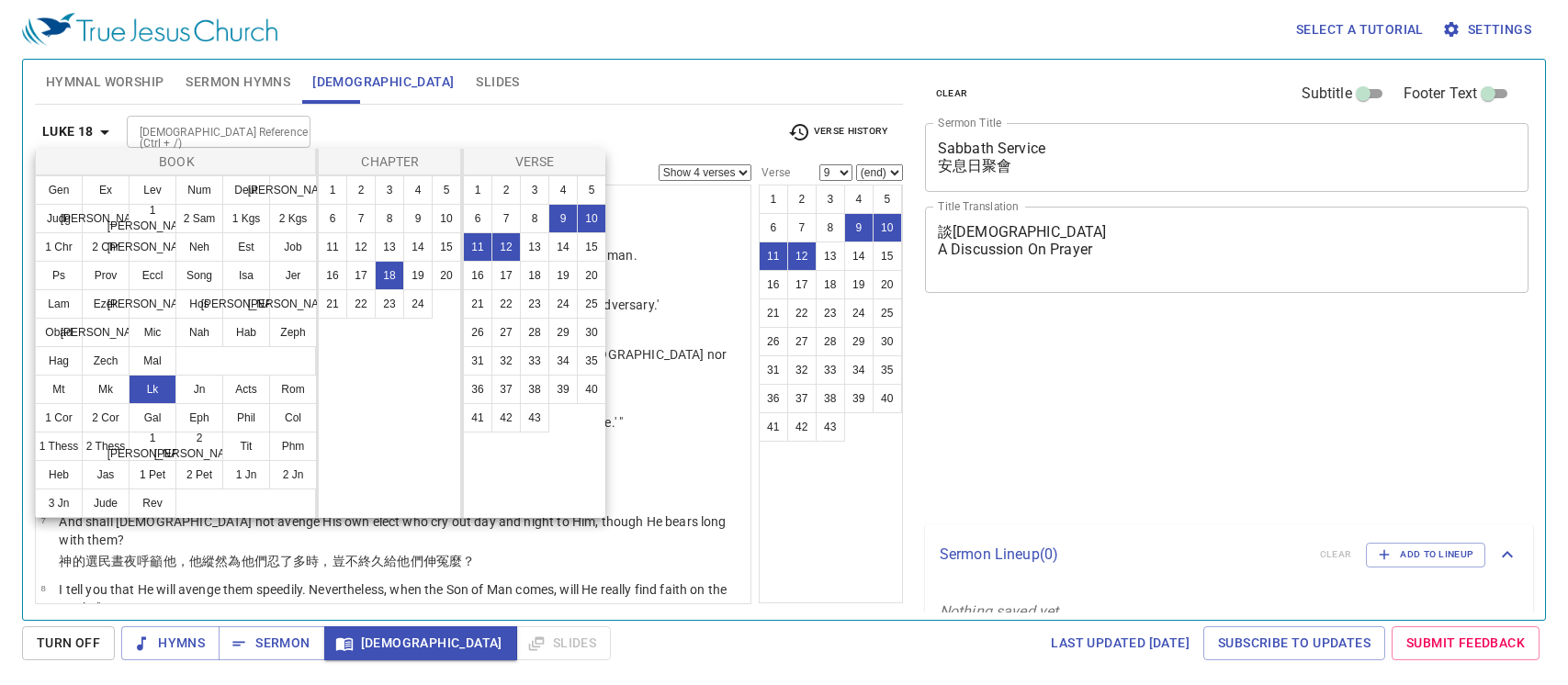
select select "4"
select select "9"
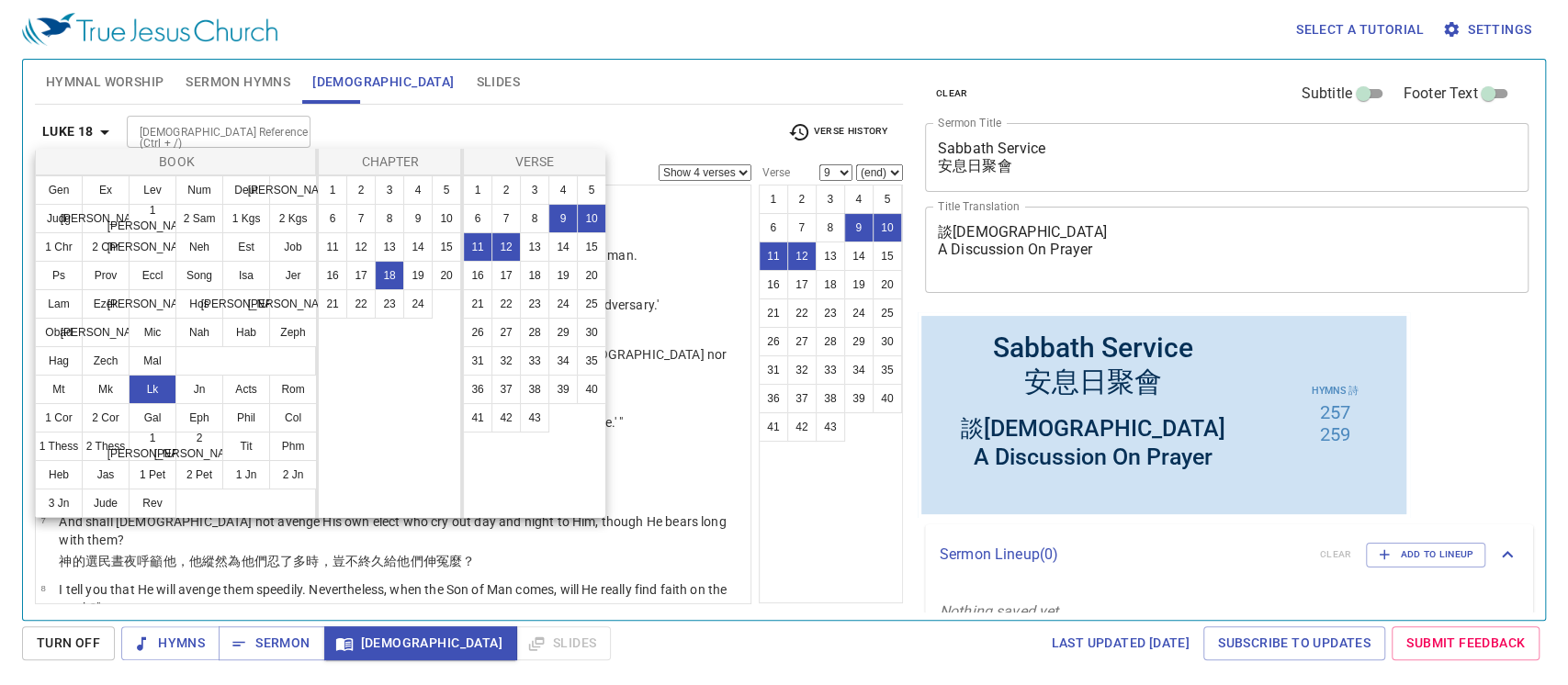
scroll to position [237, 0]
